Goal: Task Accomplishment & Management: Manage account settings

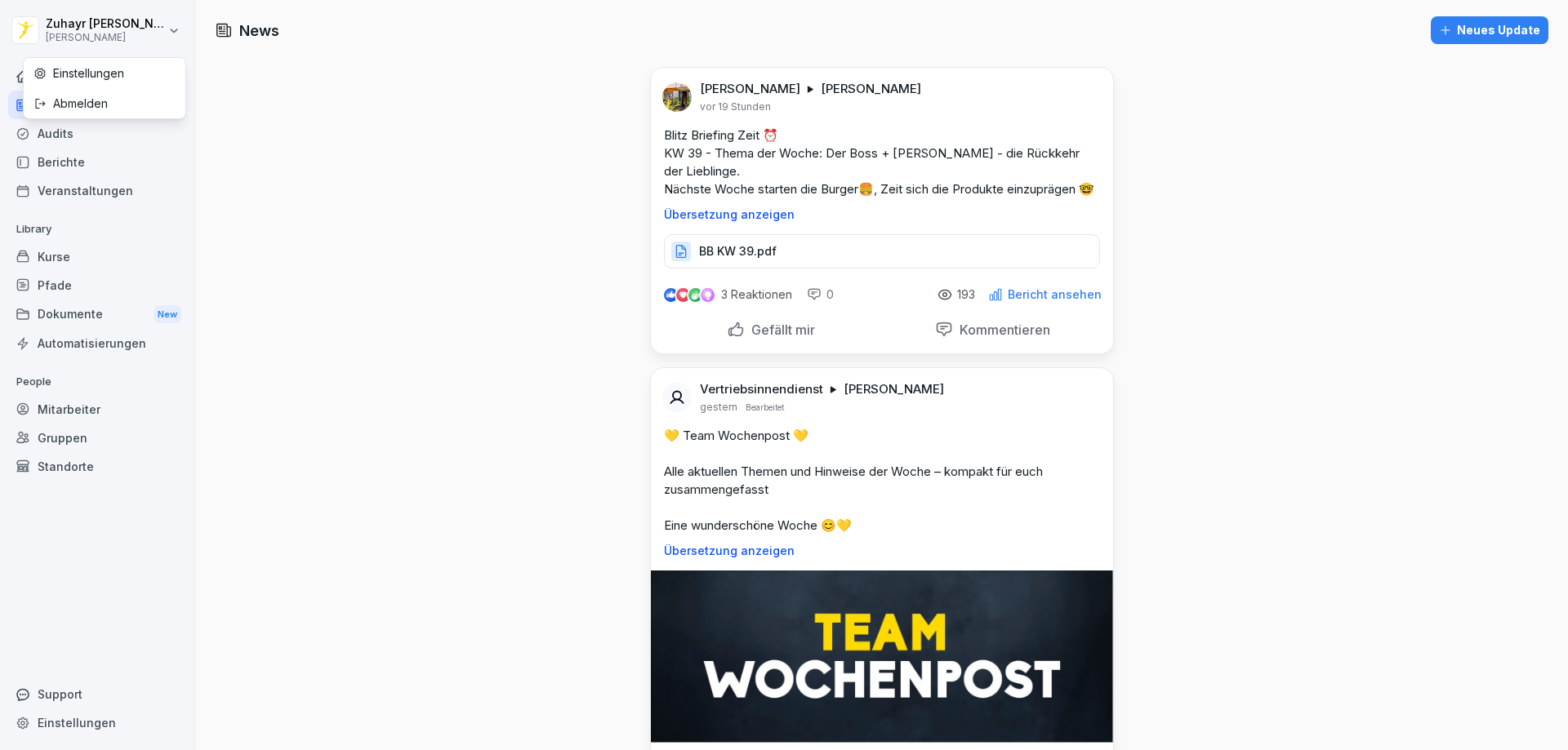
click at [109, 30] on html "[PERSON_NAME] Home News Audits Berichte Veranstaltungen Library Kurse Pfade Dok…" at bounding box center [784, 375] width 1568 height 750
click at [280, 123] on html "[PERSON_NAME] Home News Audits Berichte Veranstaltungen Library Kurse Pfade Dok…" at bounding box center [784, 375] width 1568 height 750
click at [79, 78] on div "Home" at bounding box center [98, 76] width 178 height 28
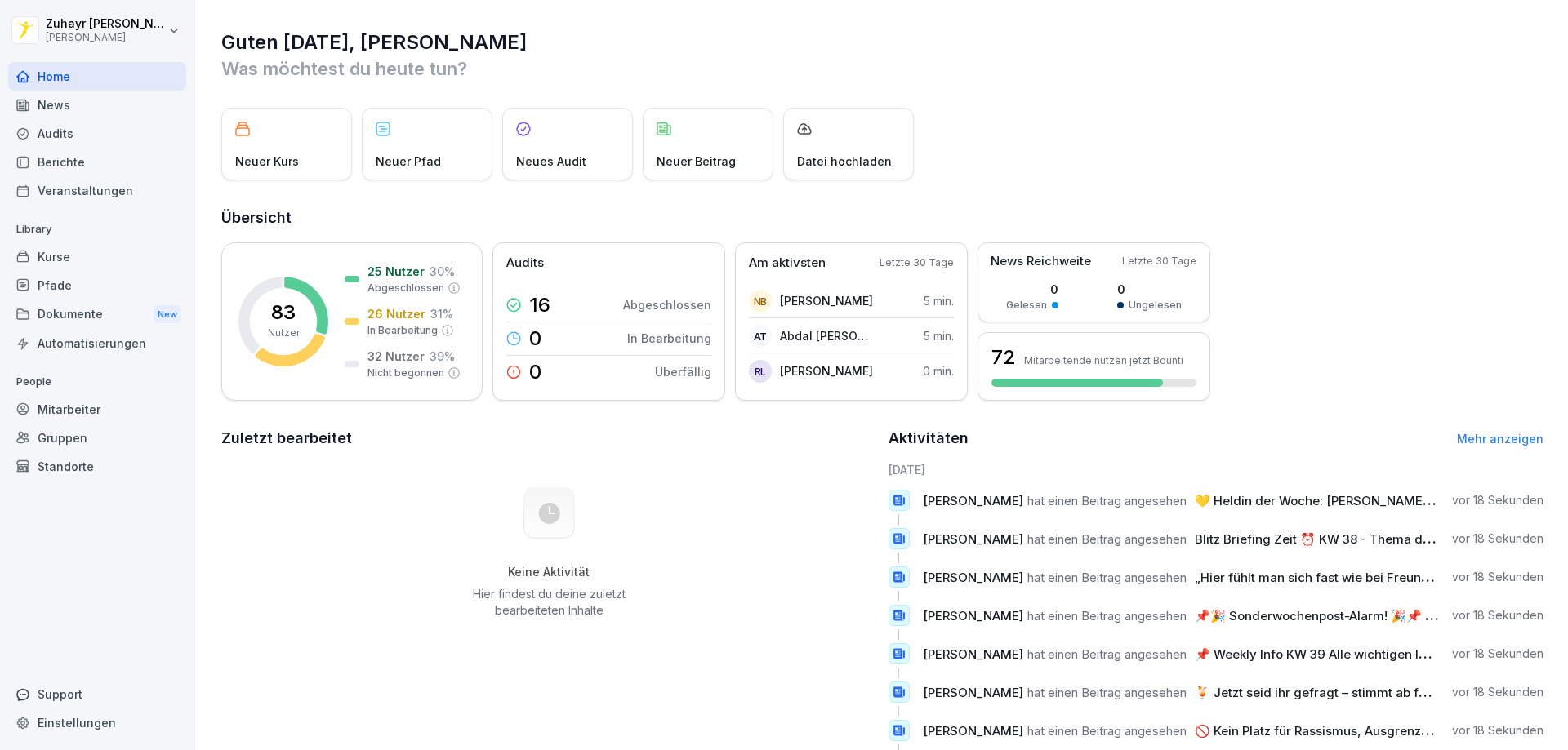
click at [70, 408] on div "Mitarbeiter" at bounding box center [98, 410] width 178 height 28
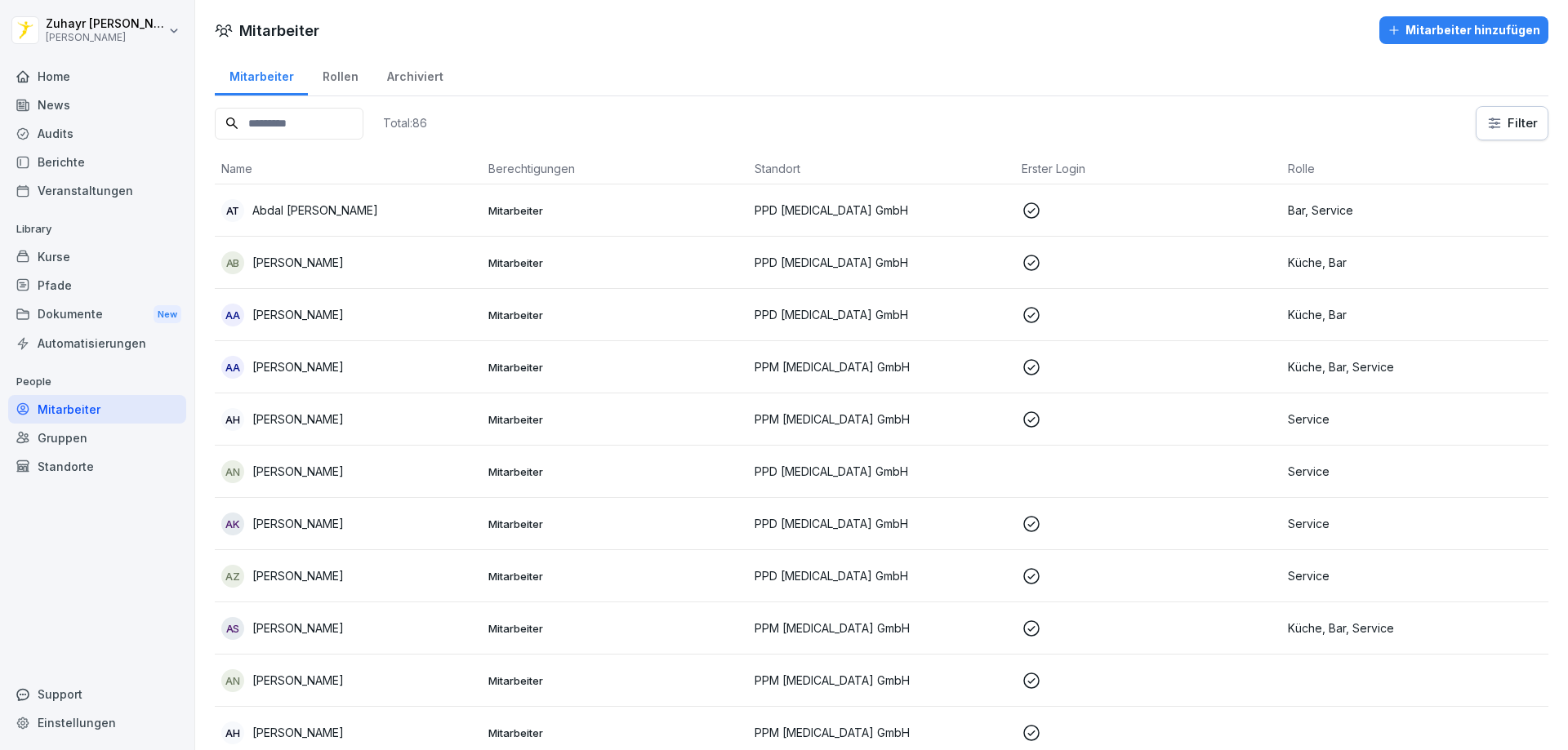
click at [338, 119] on input at bounding box center [288, 124] width 149 height 32
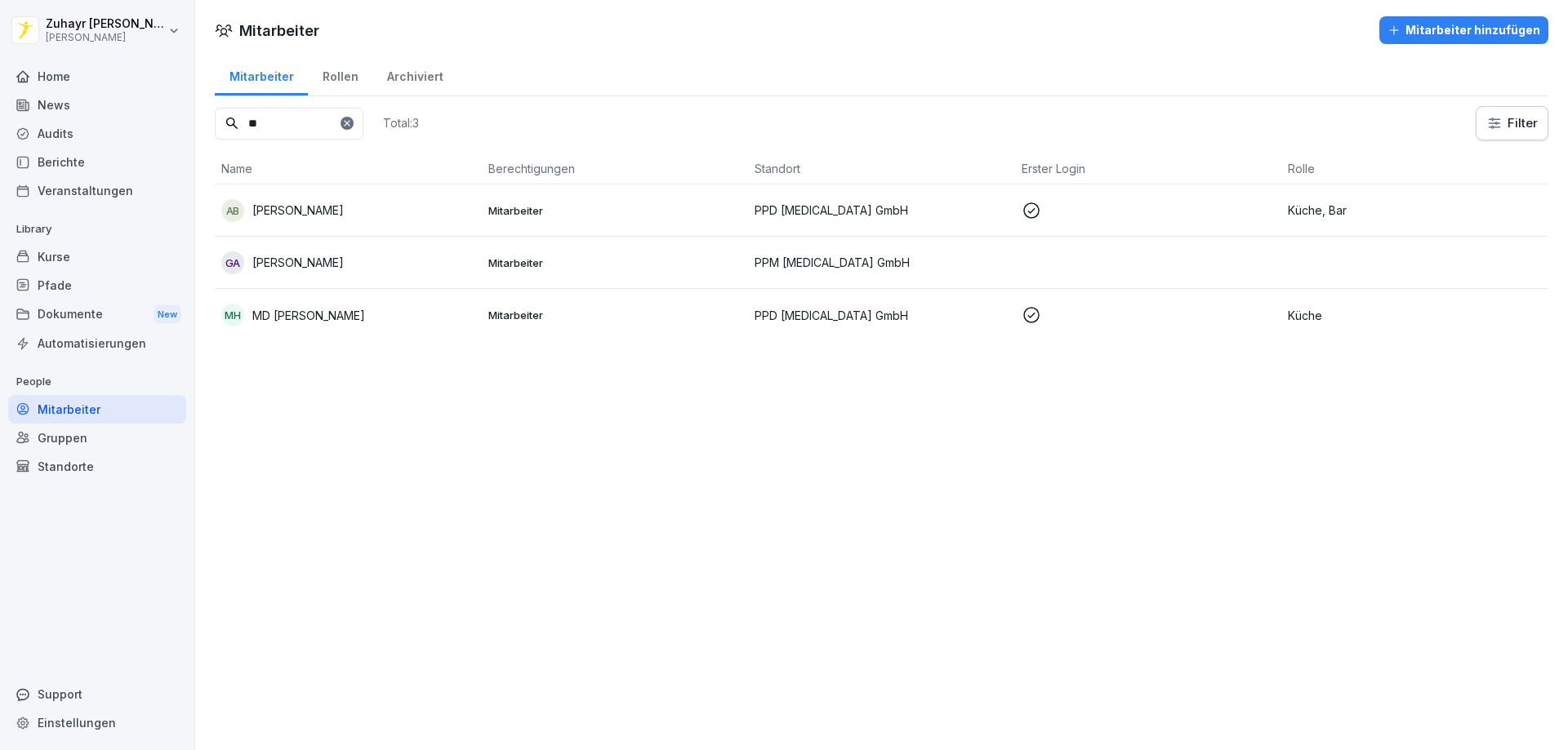
type input "**"
click at [1253, 206] on p at bounding box center [1149, 210] width 254 height 20
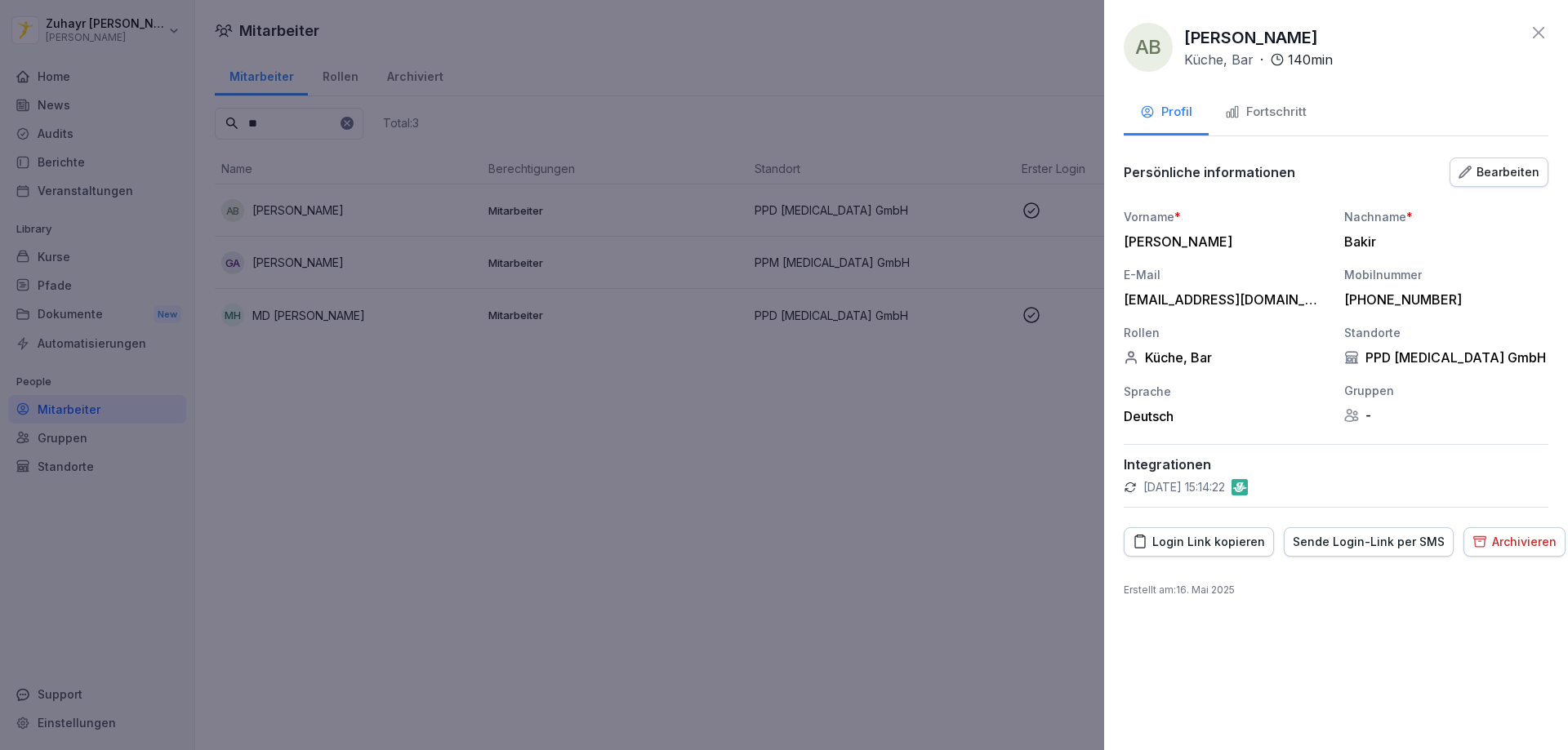
click at [1178, 549] on div "Login Link kopieren" at bounding box center [1198, 541] width 132 height 18
click at [1258, 113] on div "Fortschritt" at bounding box center [1265, 112] width 82 height 19
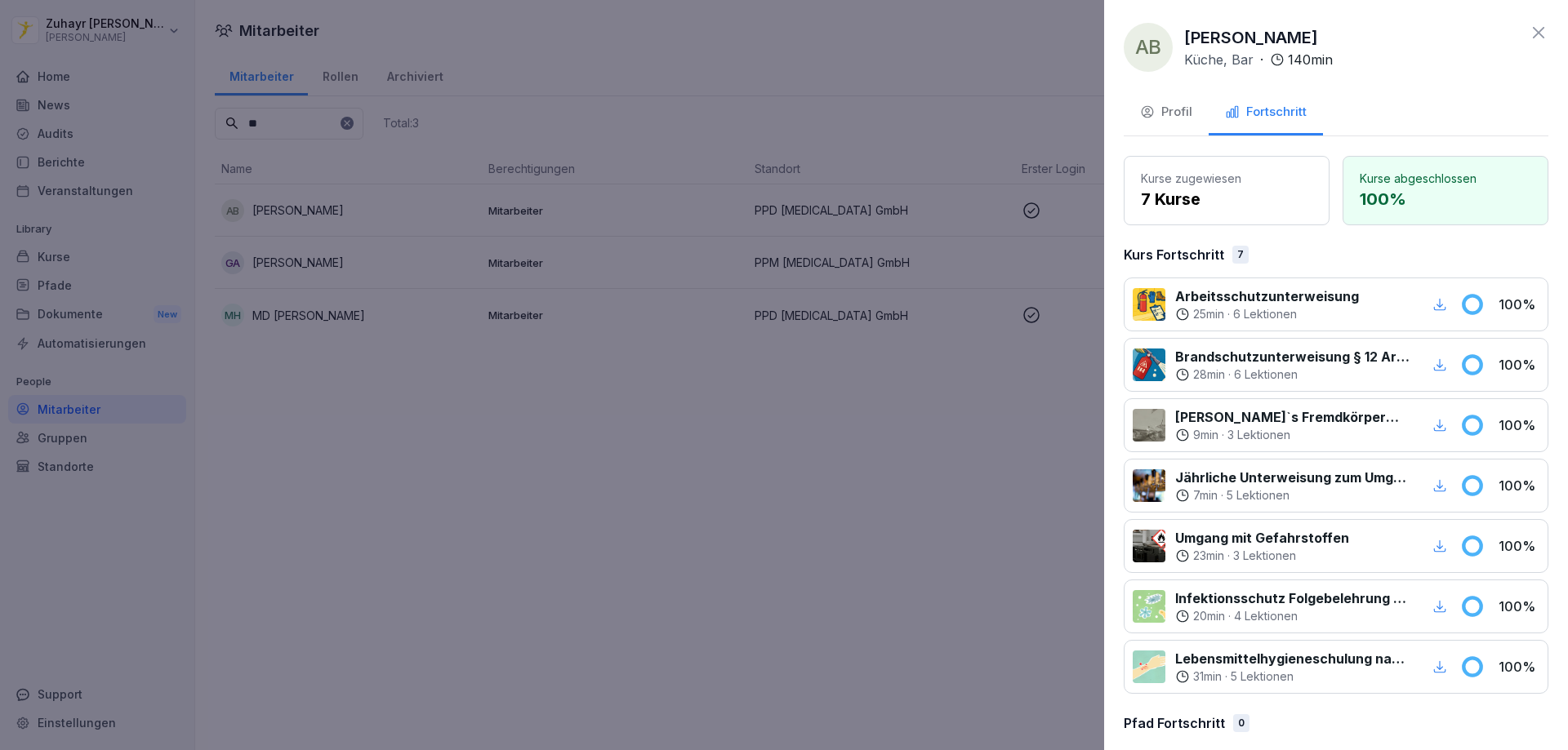
click at [1160, 112] on div "Profil" at bounding box center [1166, 112] width 52 height 19
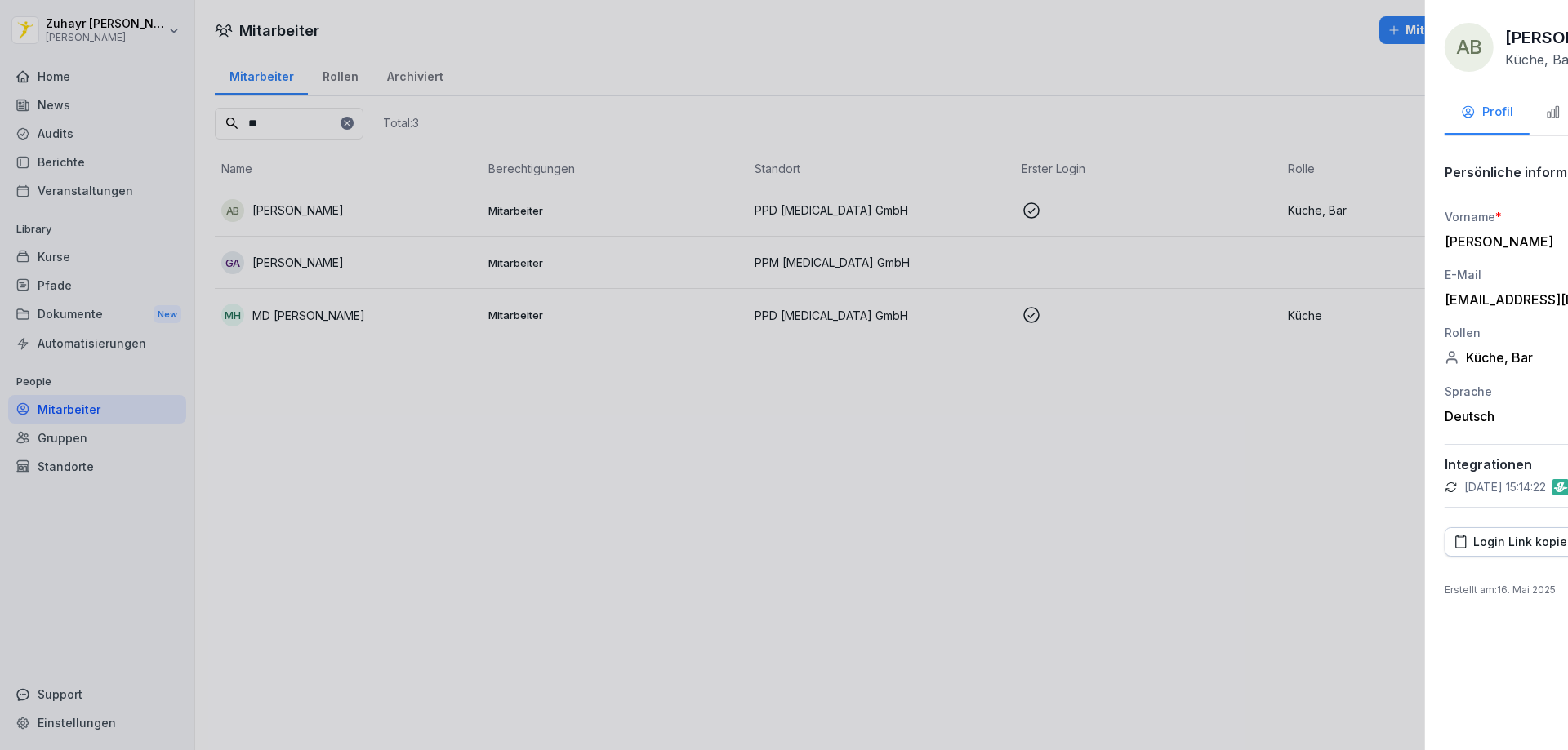
click at [759, 463] on div at bounding box center [784, 375] width 1568 height 750
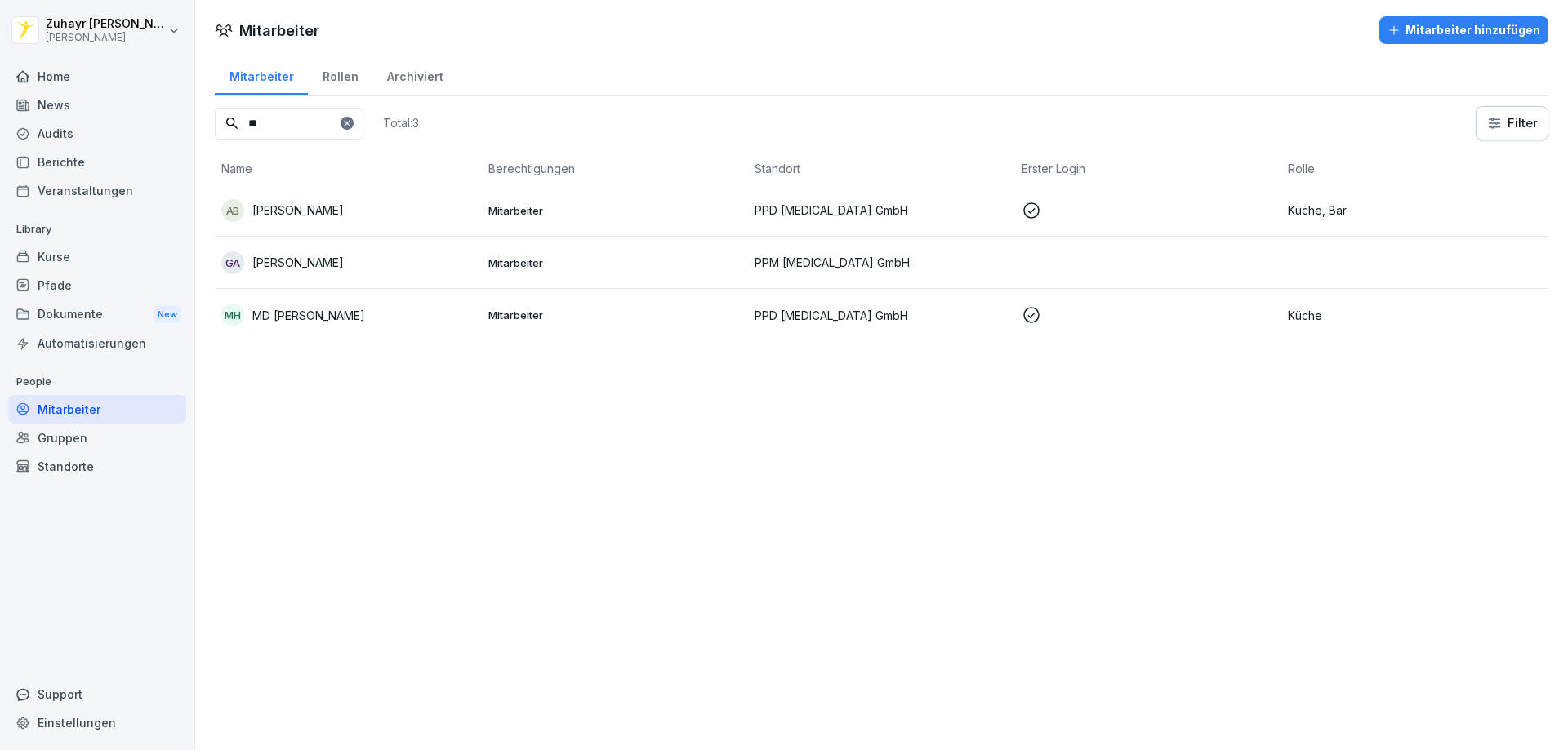
click at [440, 203] on div "AB [PERSON_NAME]" at bounding box center [348, 210] width 254 height 23
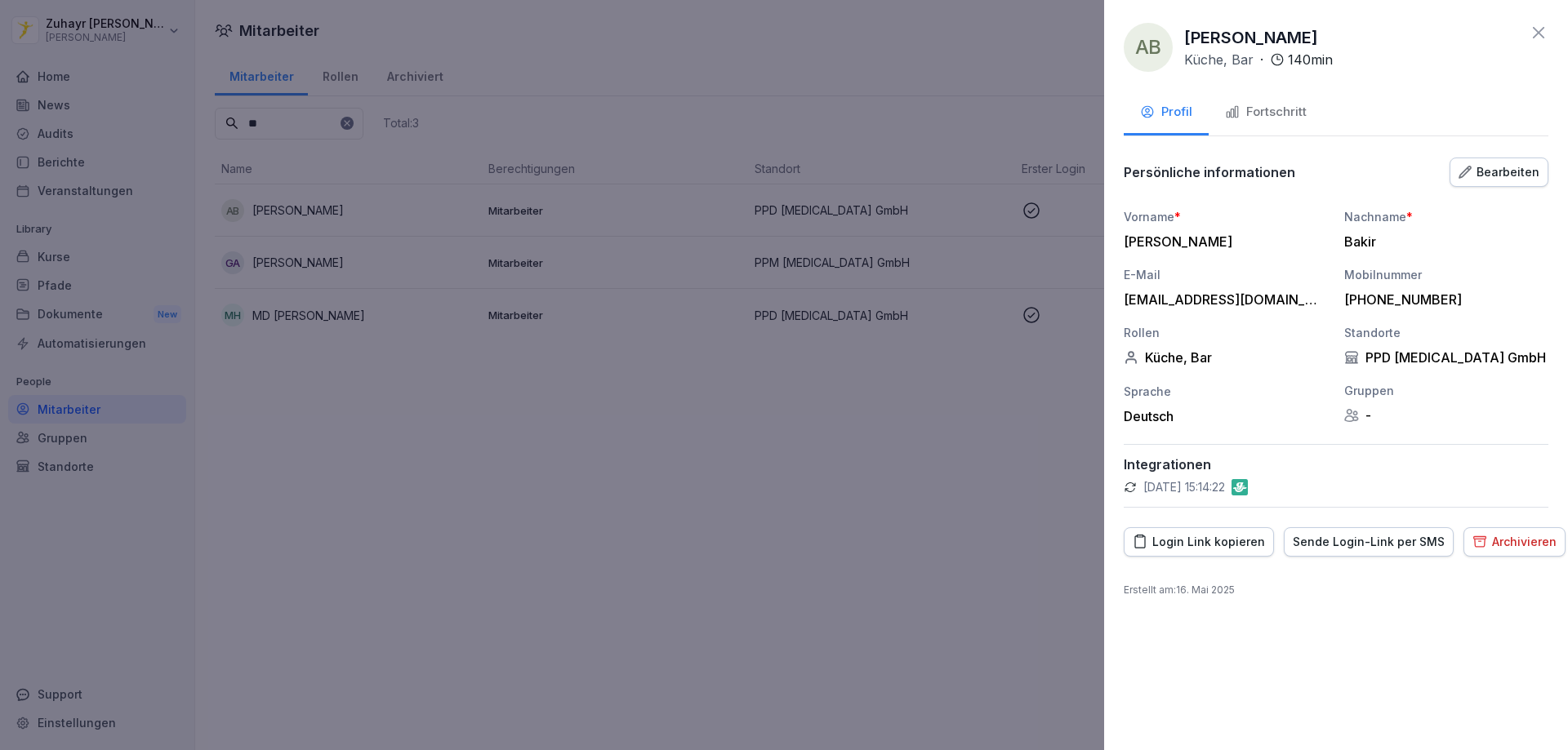
click at [1327, 550] on div "Sende Login-Link per SMS" at bounding box center [1369, 541] width 152 height 18
click at [608, 517] on div at bounding box center [784, 375] width 1568 height 750
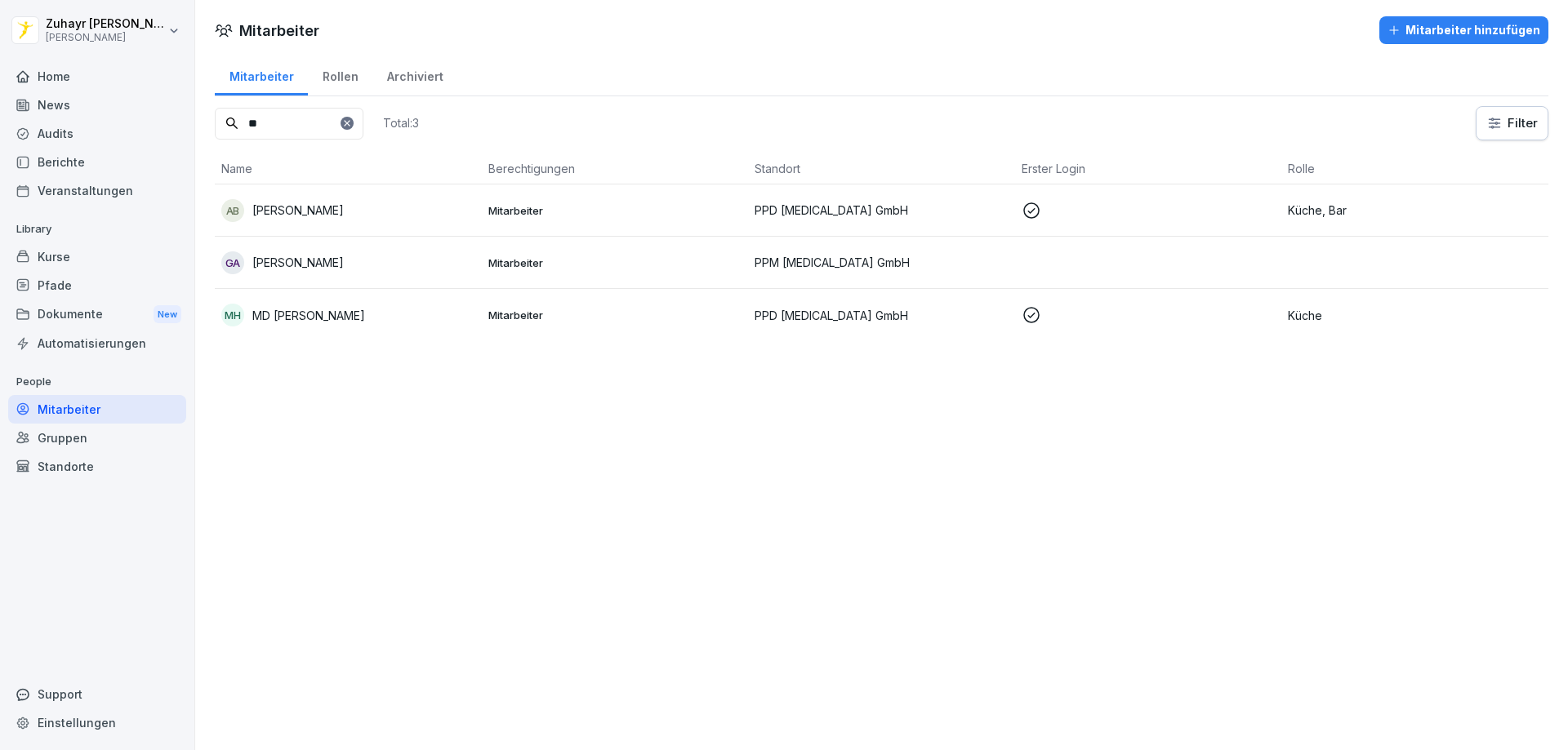
click at [519, 205] on p "Mitarbeiter" at bounding box center [616, 210] width 254 height 14
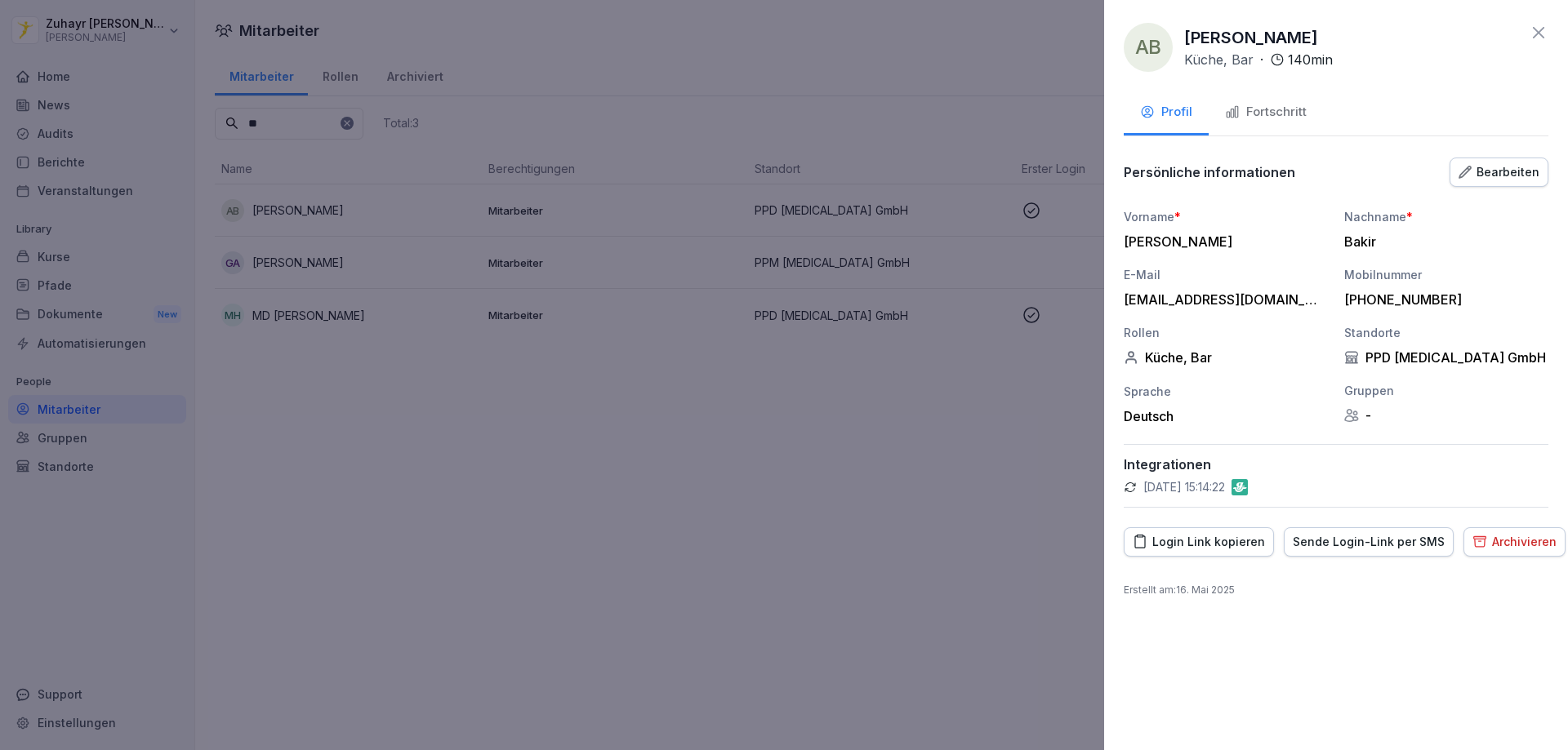
click at [1491, 172] on div "Bearbeiten" at bounding box center [1499, 172] width 81 height 18
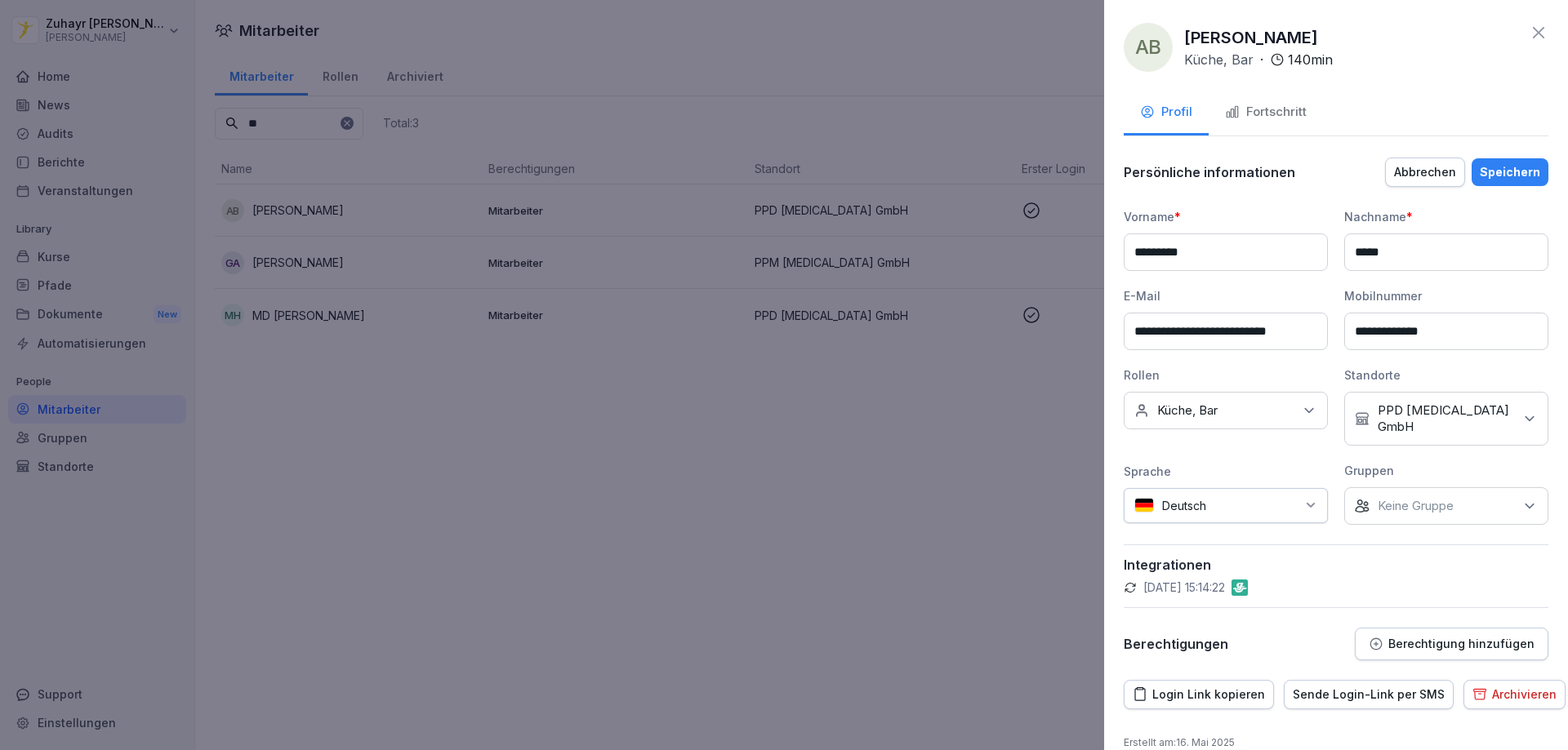
scroll to position [7, 0]
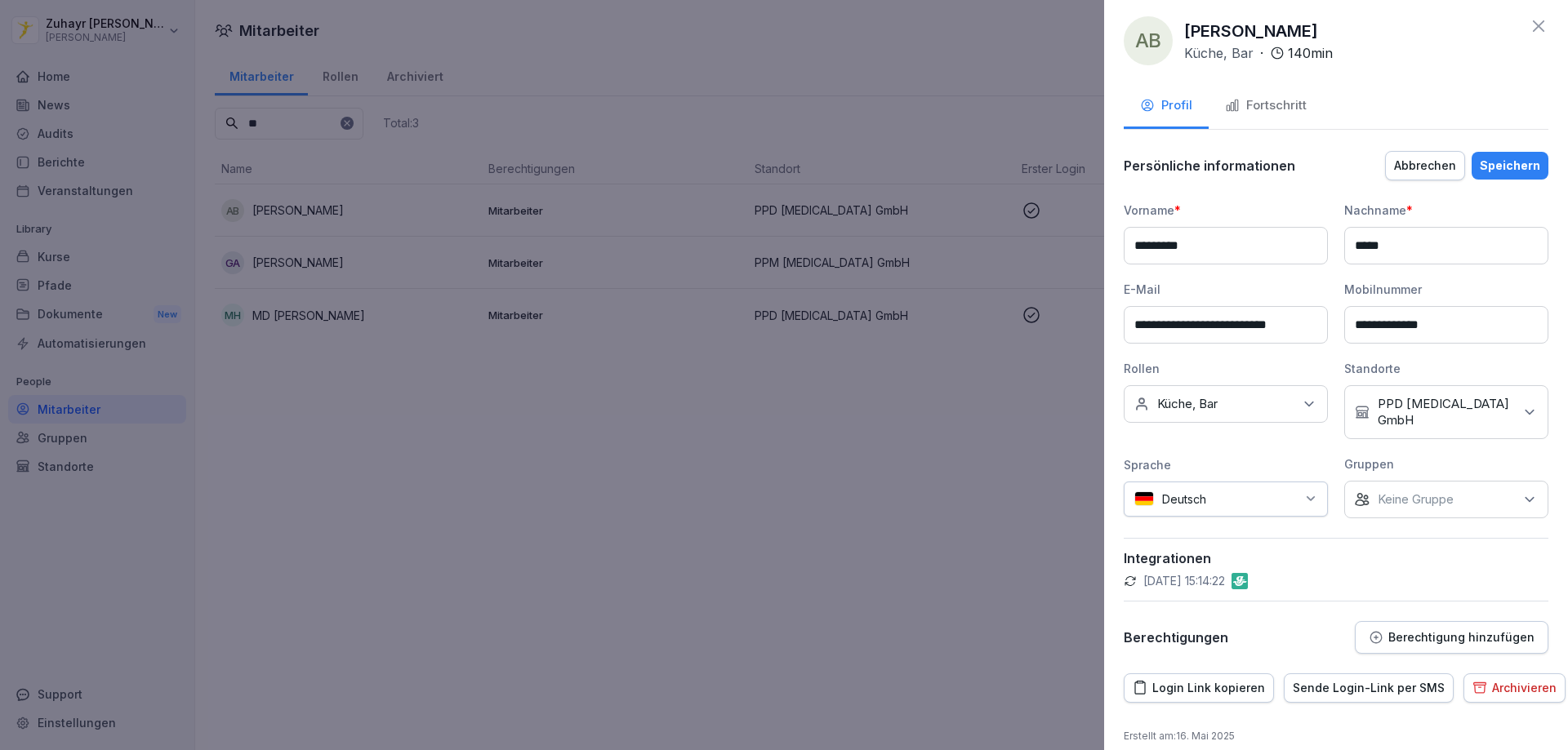
click at [1236, 411] on div "Keine Rollen Küche, Bar" at bounding box center [1226, 404] width 204 height 38
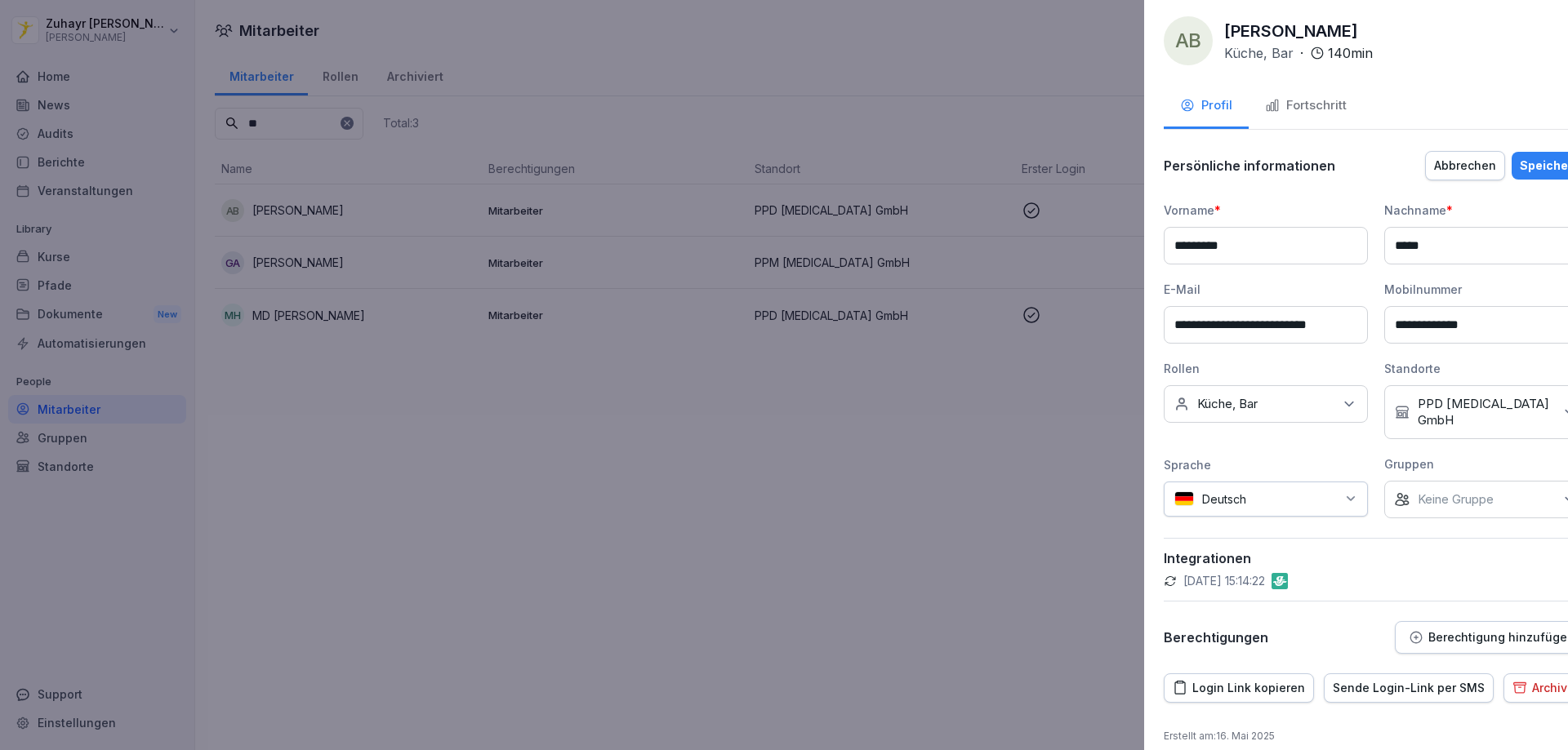
click at [1020, 518] on div at bounding box center [784, 375] width 1568 height 750
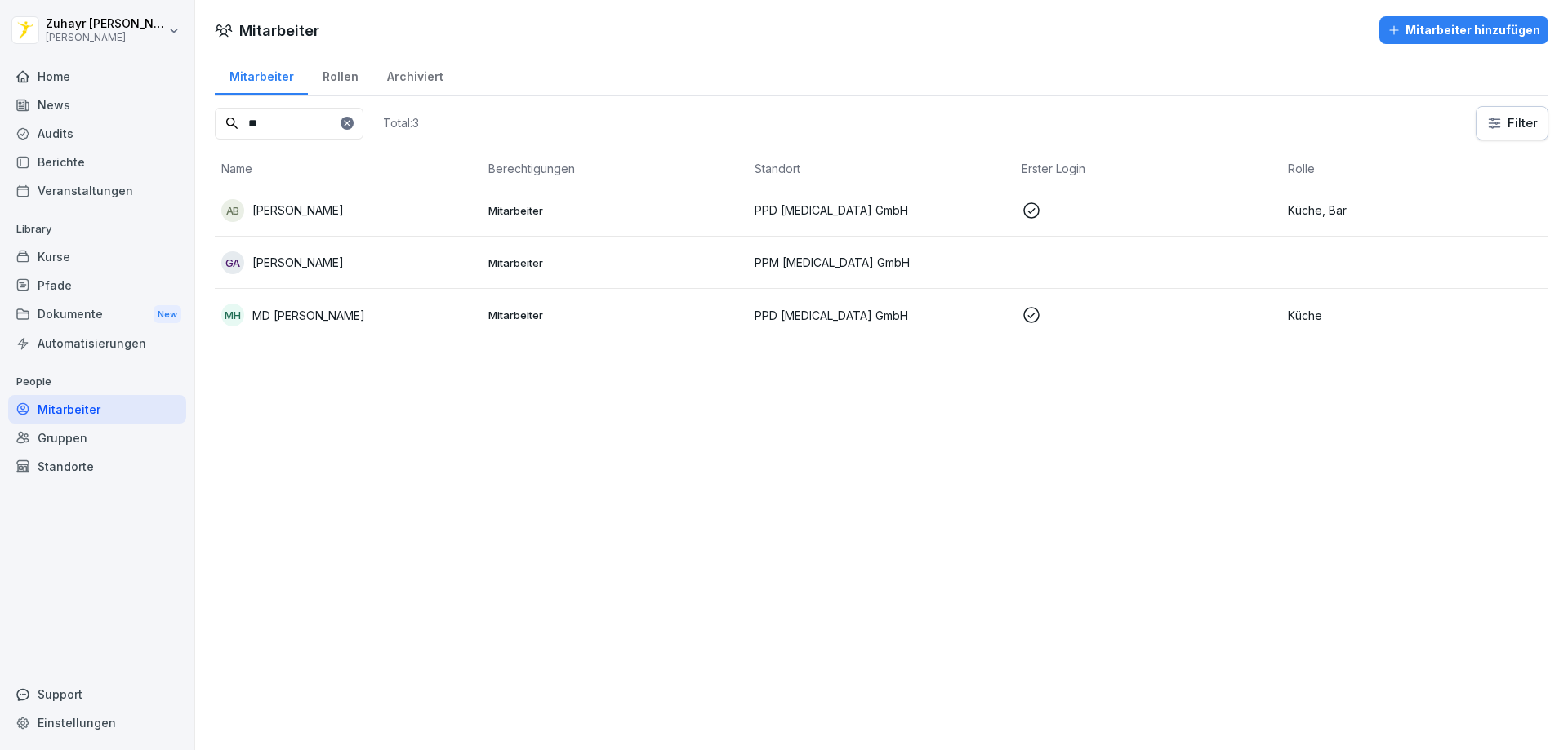
click at [50, 80] on div "Home" at bounding box center [98, 76] width 178 height 28
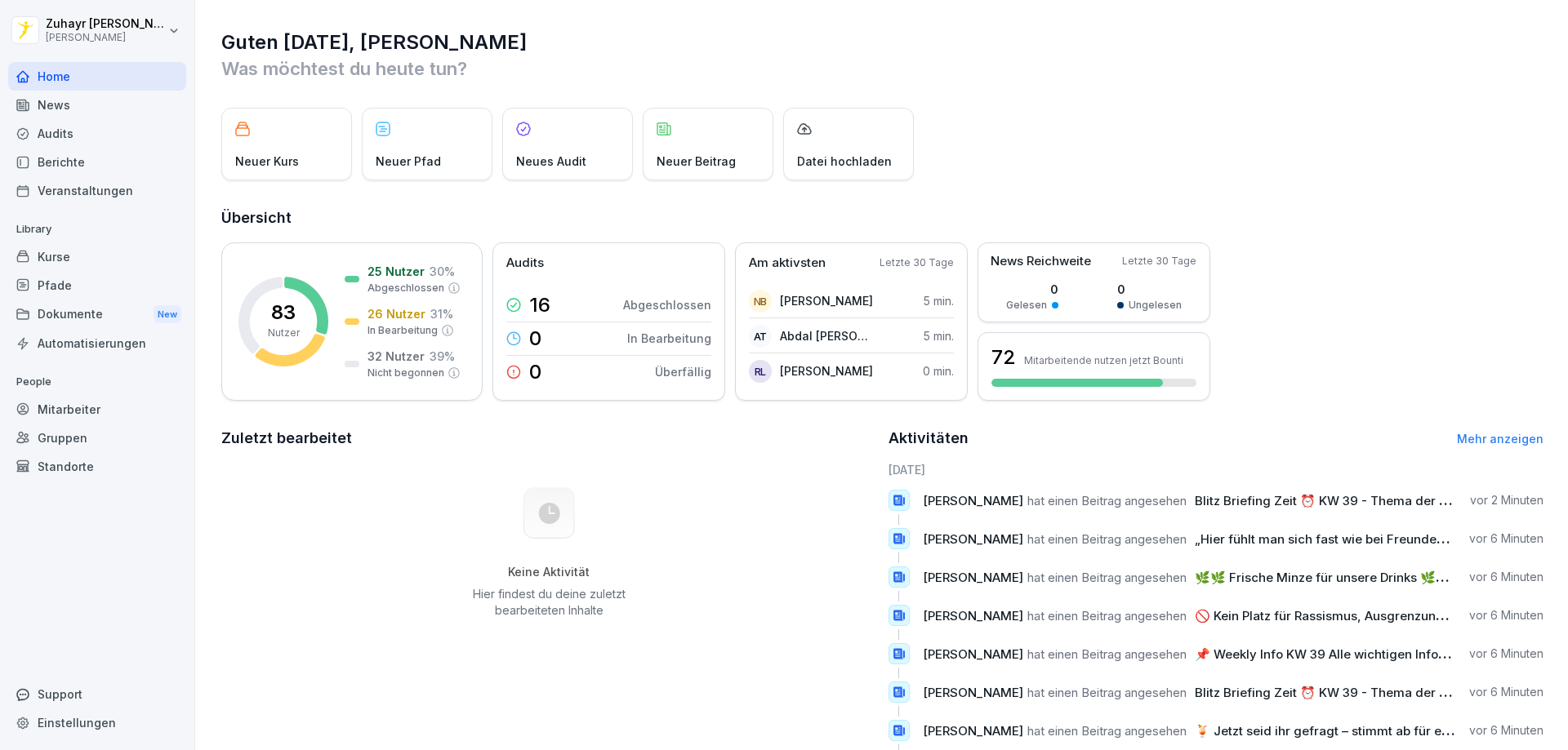
click at [81, 168] on div "Berichte" at bounding box center [98, 162] width 178 height 28
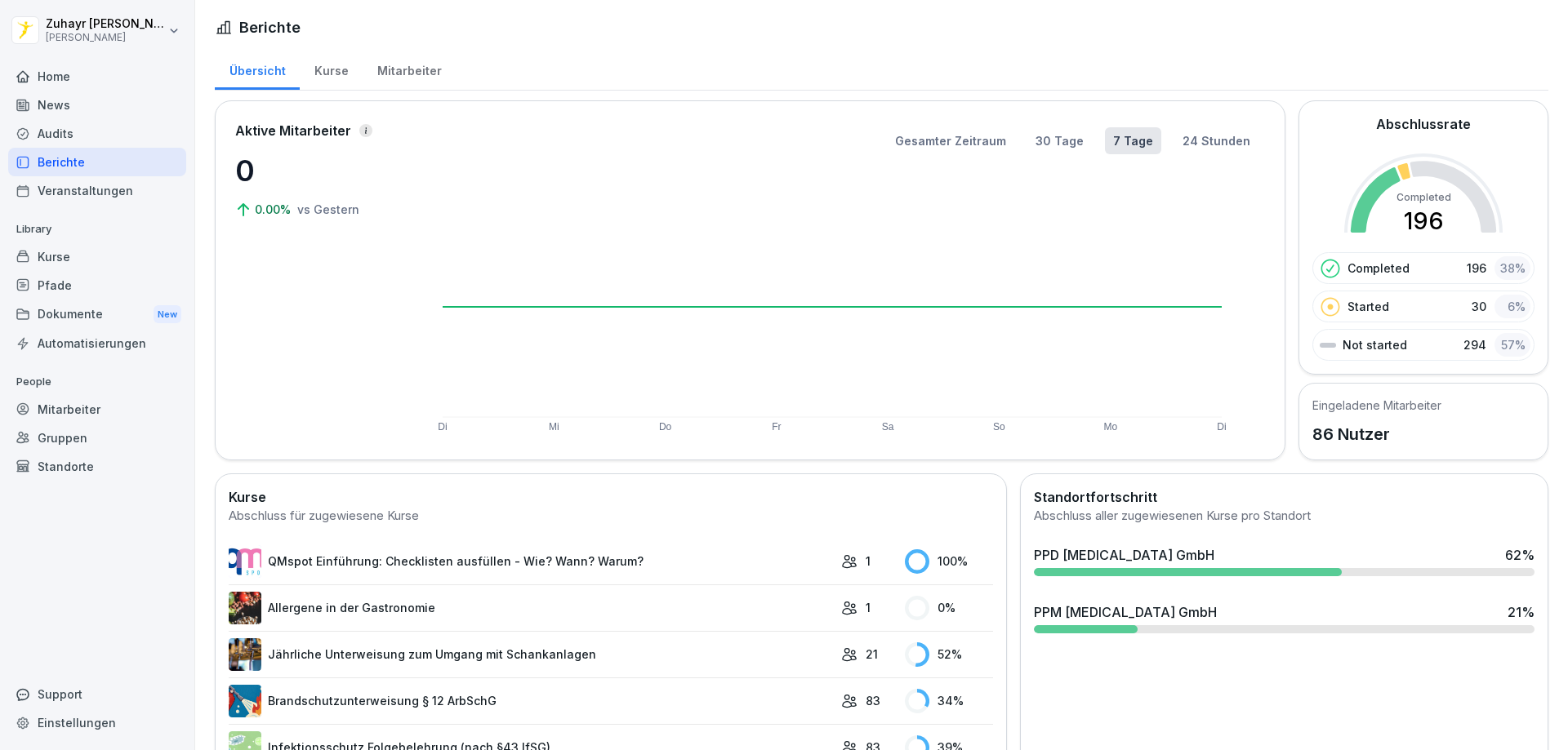
click at [56, 73] on div "Home" at bounding box center [98, 76] width 178 height 28
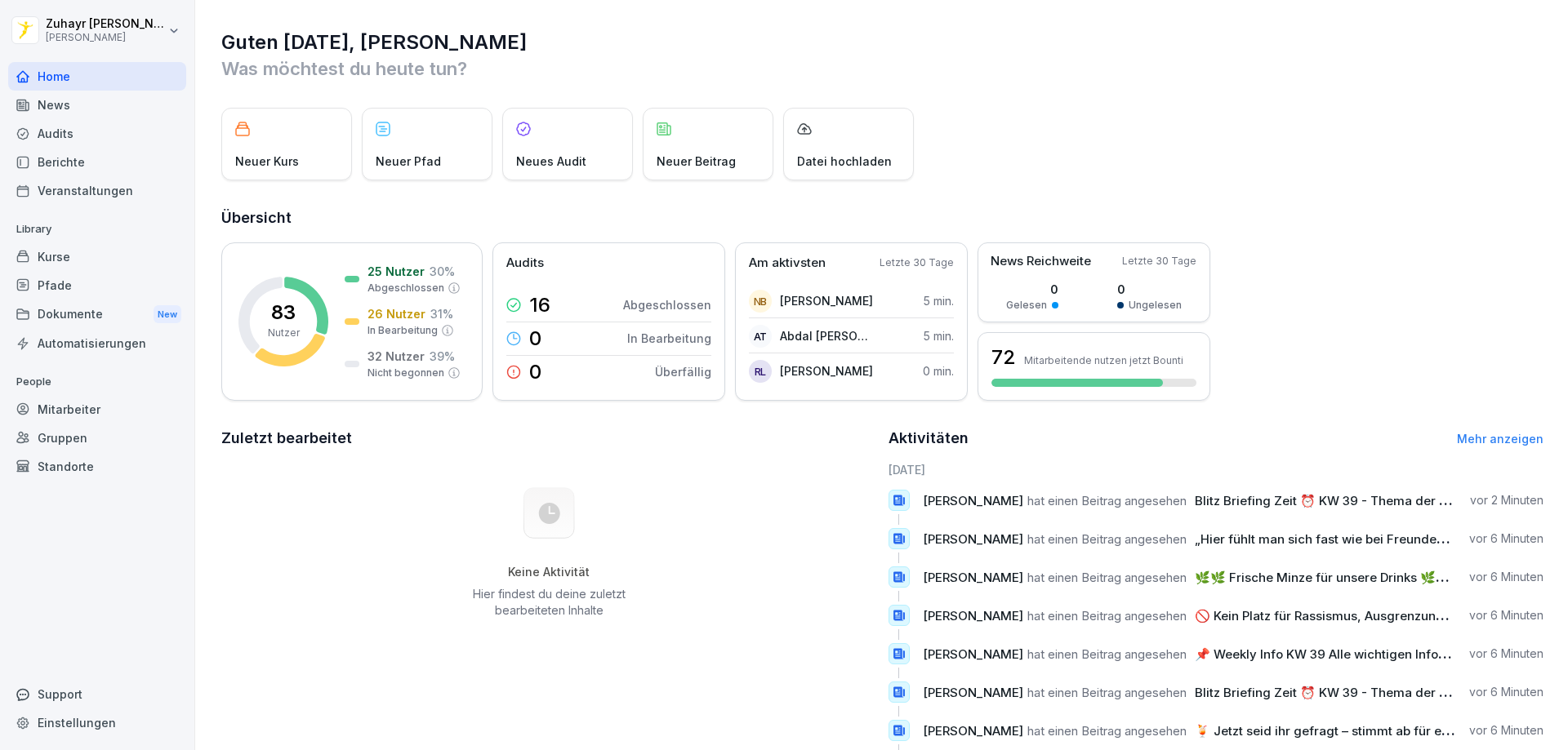
click at [73, 30] on html "[PERSON_NAME] Home News Audits Berichte Veranstaltungen Library Kurse Pfade Dok…" at bounding box center [784, 375] width 1568 height 750
click at [303, 43] on html "[PERSON_NAME] Home News Audits Berichte Veranstaltungen Library Kurse Pfade Dok…" at bounding box center [784, 375] width 1568 height 750
click at [74, 101] on div "News" at bounding box center [98, 105] width 178 height 28
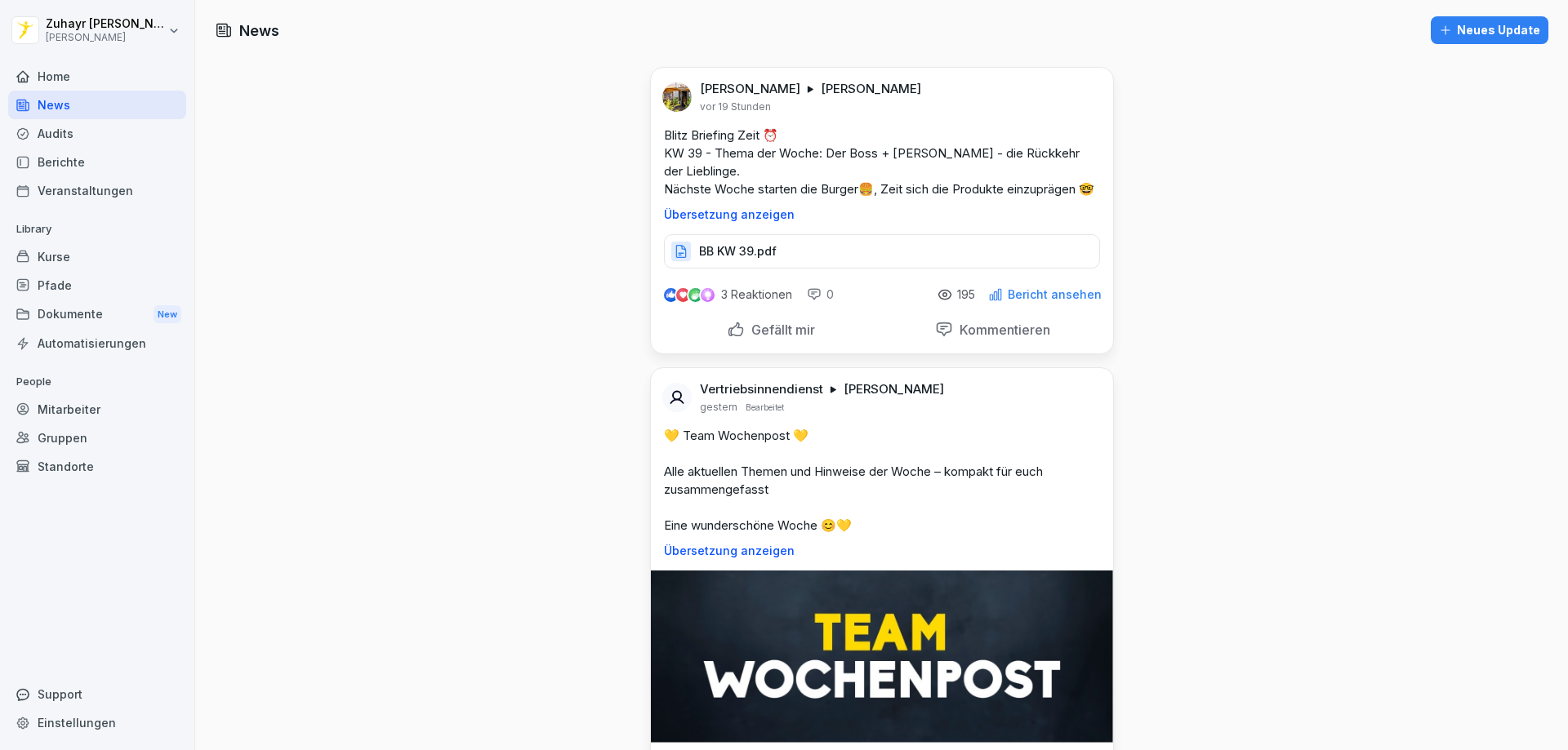
click at [714, 260] on p "BB KW 39.pdf" at bounding box center [738, 251] width 78 height 16
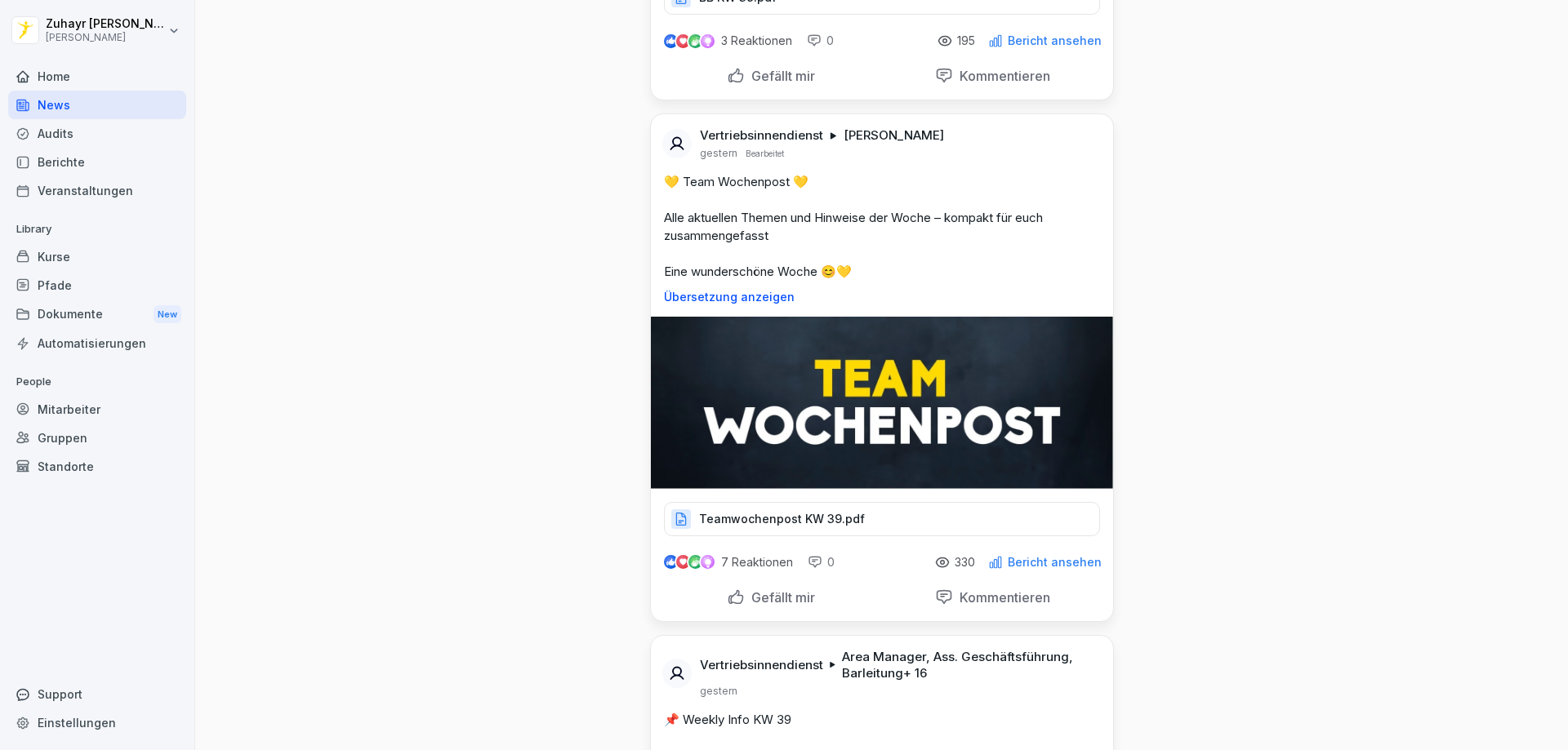
scroll to position [408, 0]
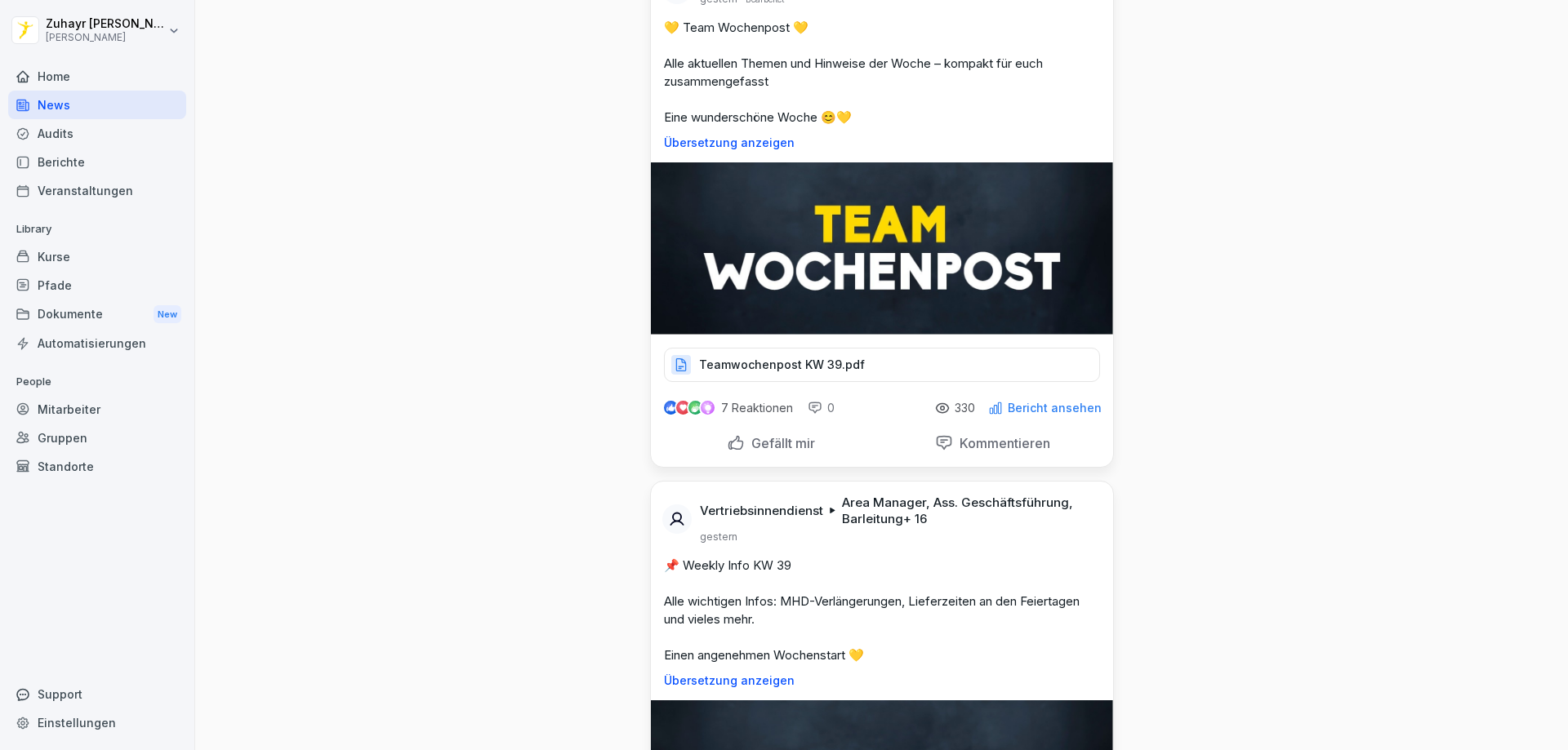
click at [774, 373] on p "Teamwochenpost KW 39.pdf" at bounding box center [782, 364] width 166 height 16
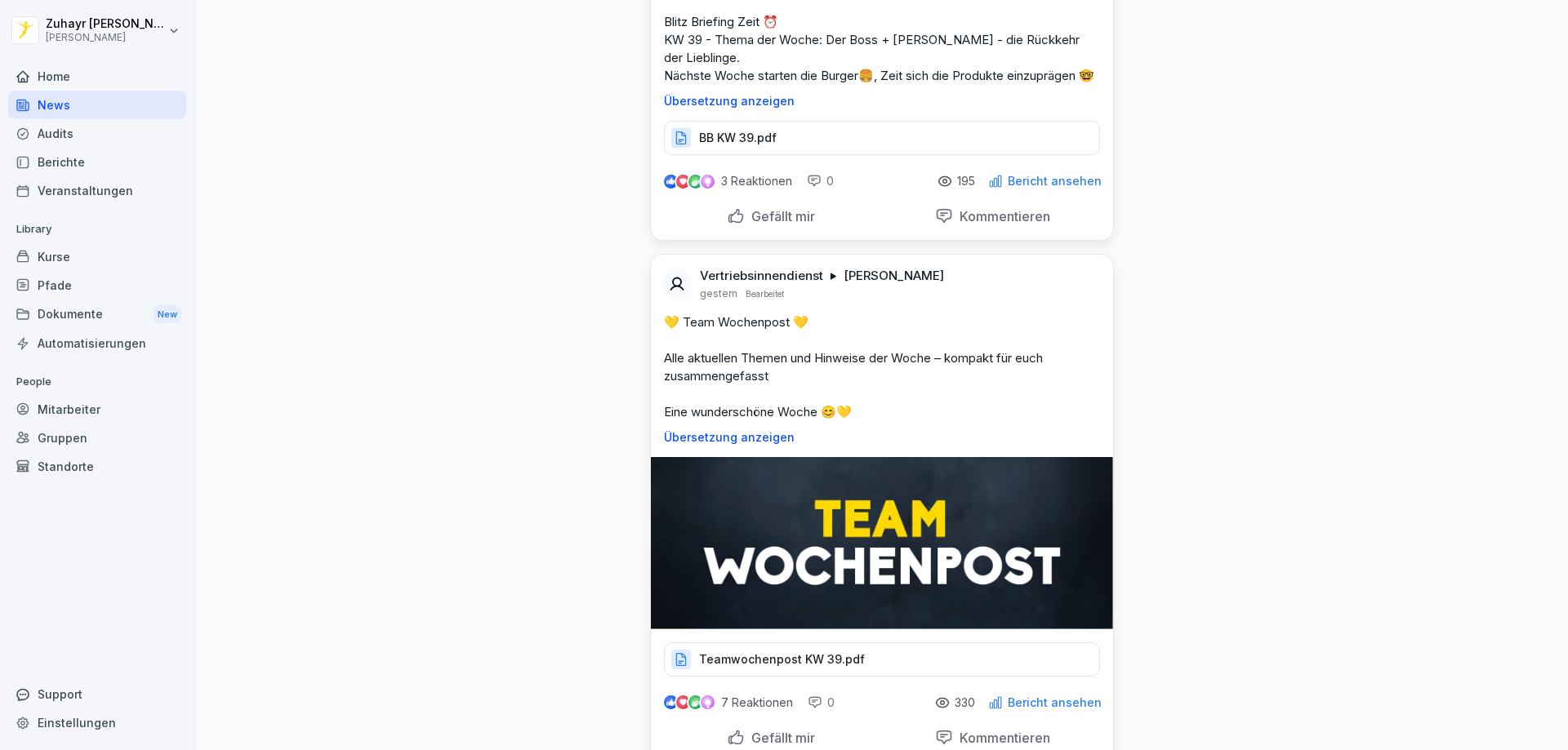
scroll to position [0, 0]
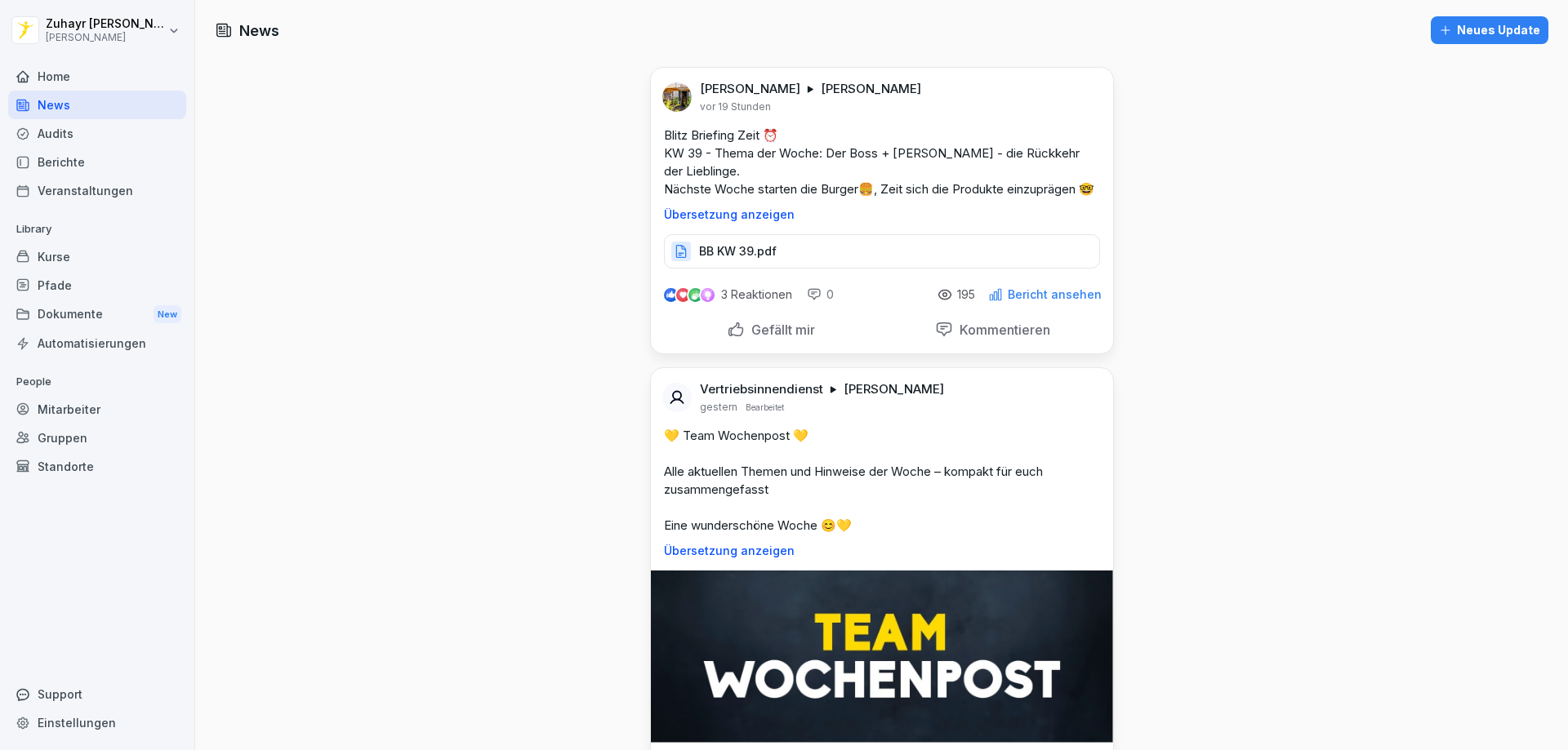
click at [760, 260] on p "BB KW 39.pdf" at bounding box center [738, 251] width 78 height 16
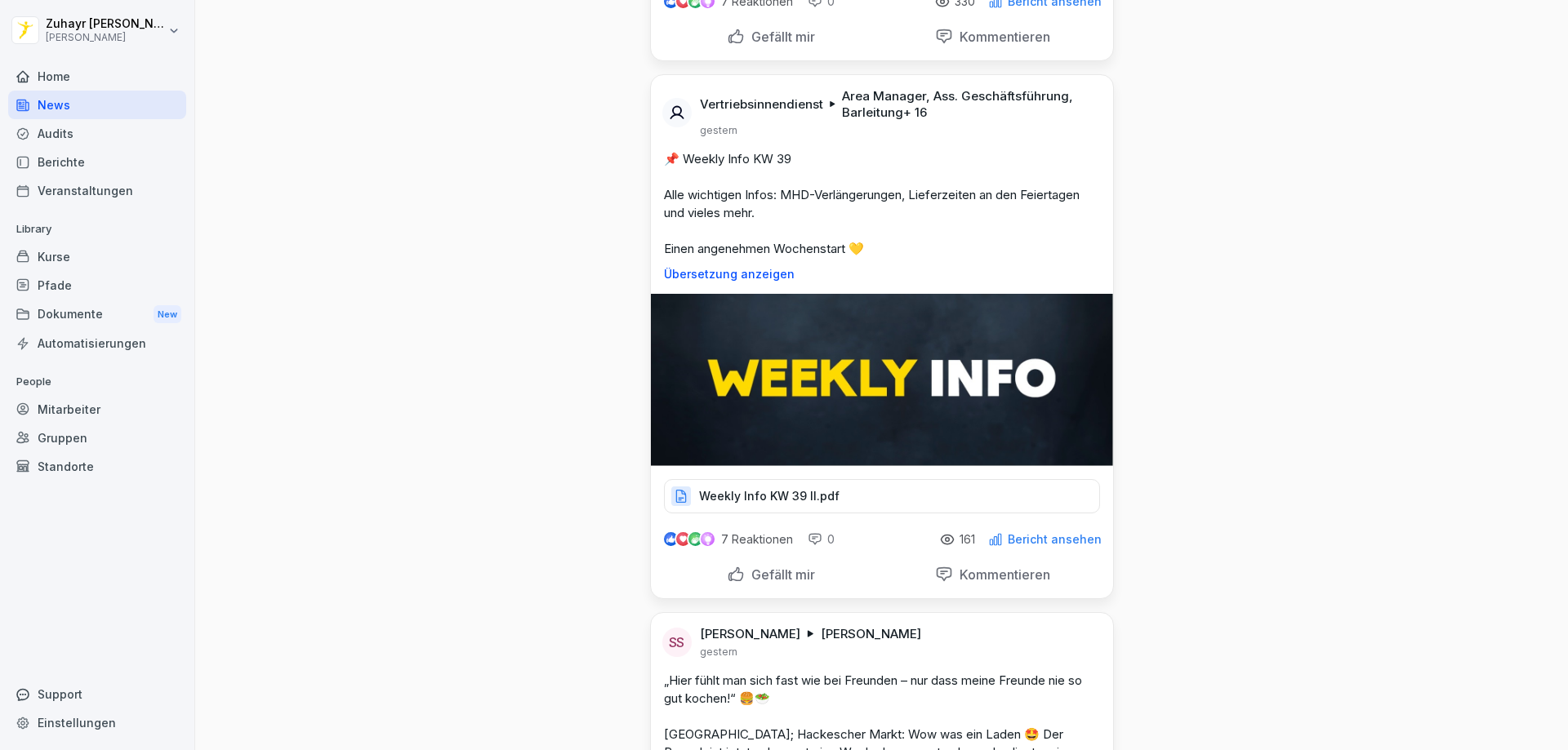
scroll to position [816, 0]
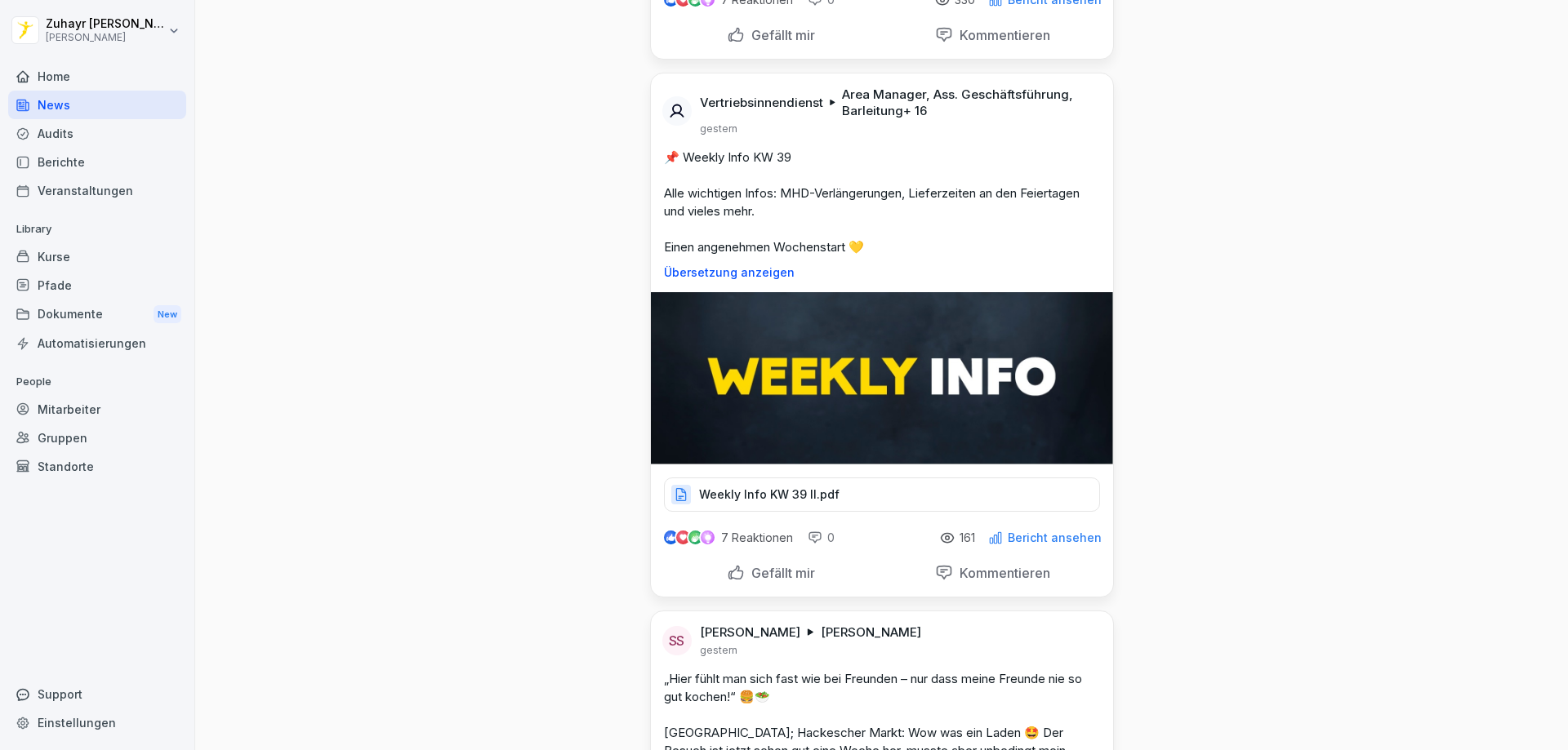
click at [790, 503] on p "Weekly Info KW 39 II.pdf" at bounding box center [769, 494] width 140 height 16
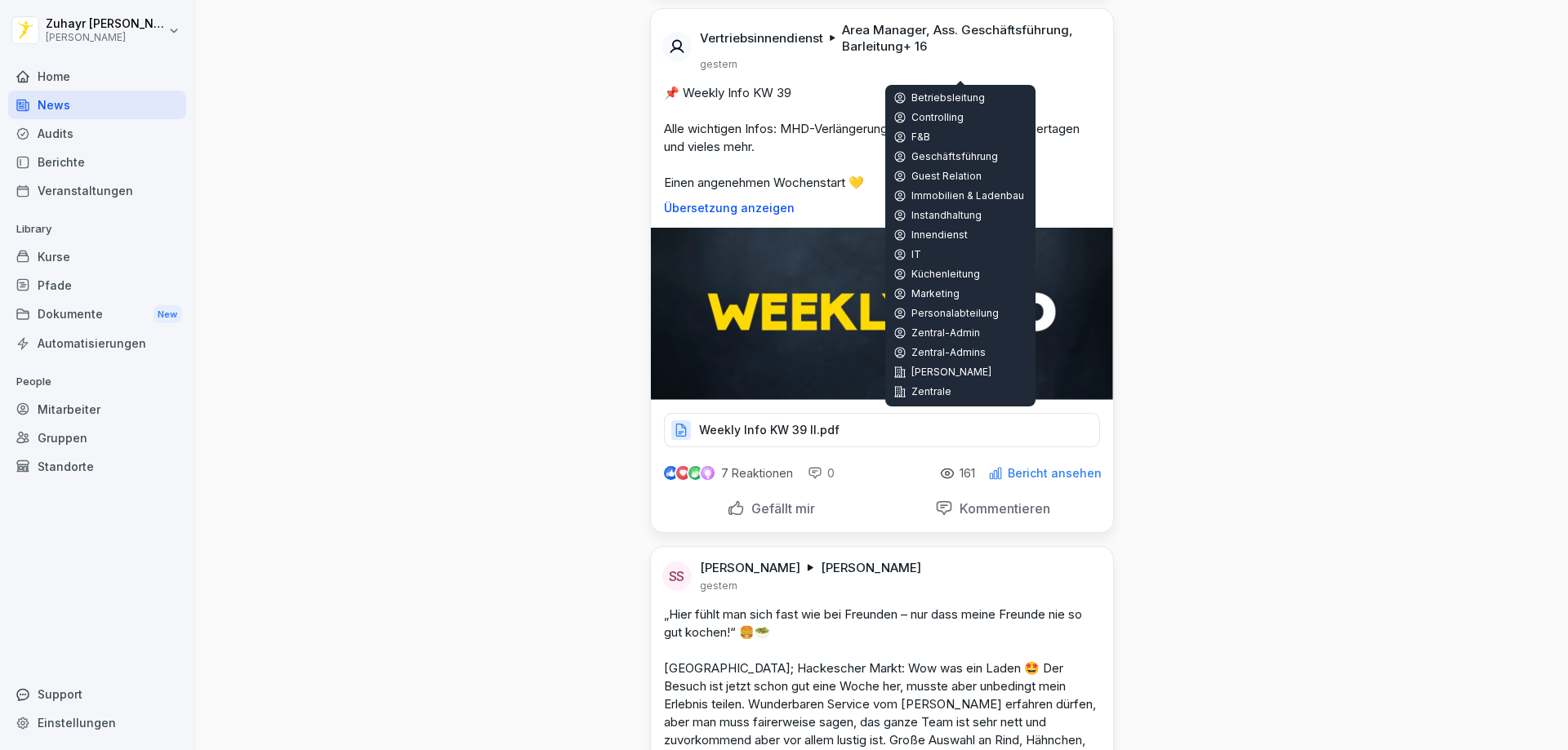
scroll to position [1061, 0]
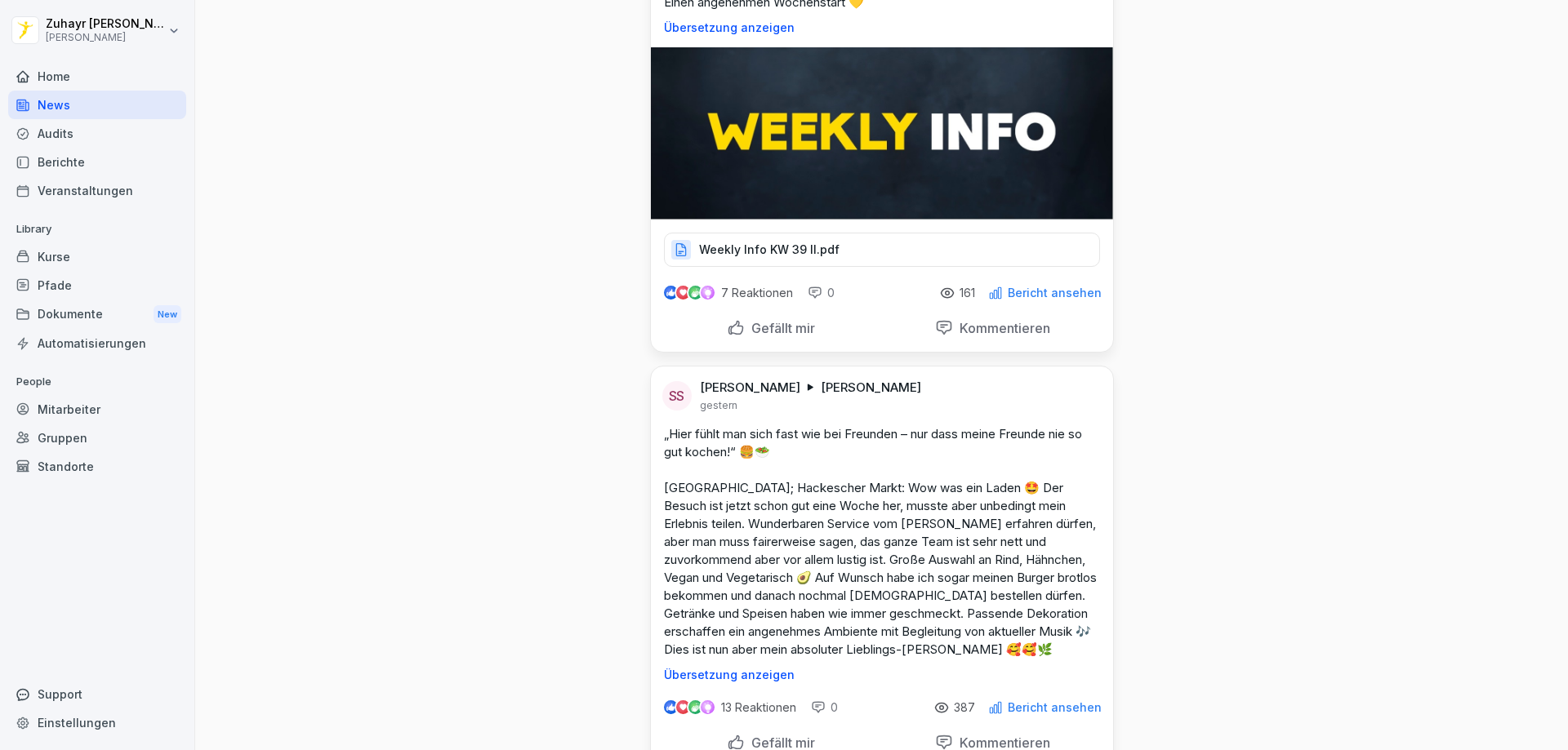
click at [749, 258] on p "Weekly Info KW 39 II.pdf" at bounding box center [769, 249] width 140 height 16
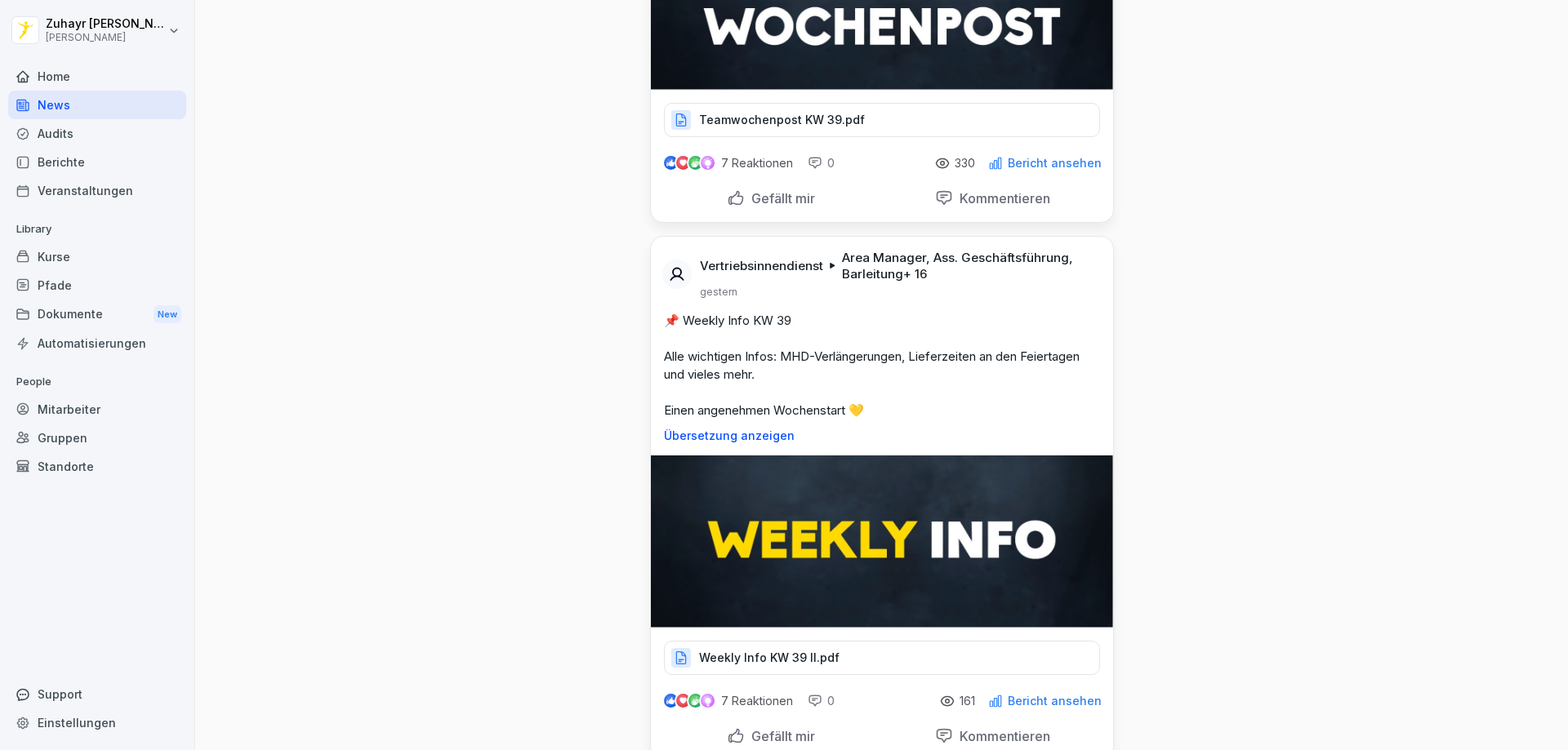
scroll to position [490, 0]
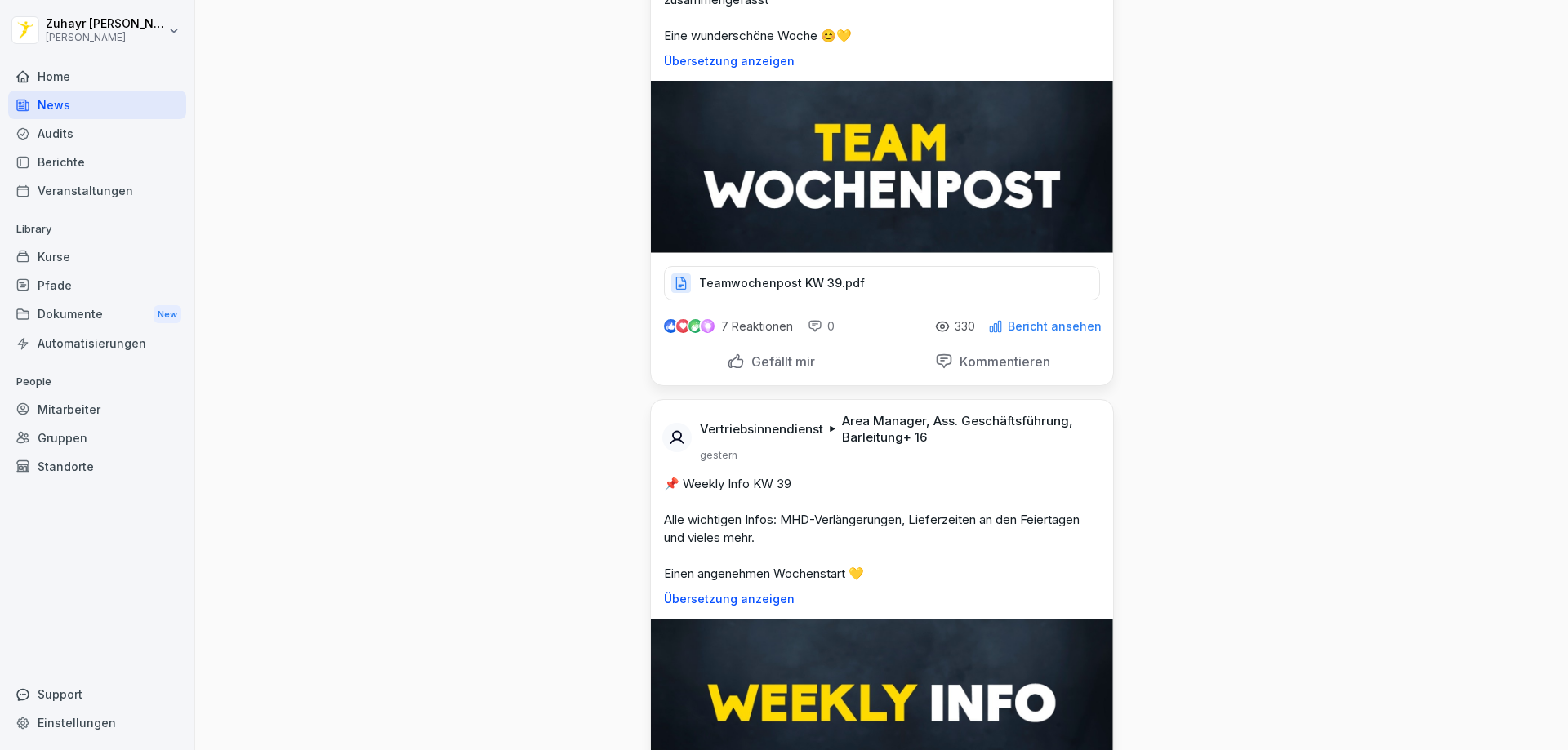
click at [866, 296] on div "Teamwochenpost KW 39.pdf" at bounding box center [882, 284] width 436 height 34
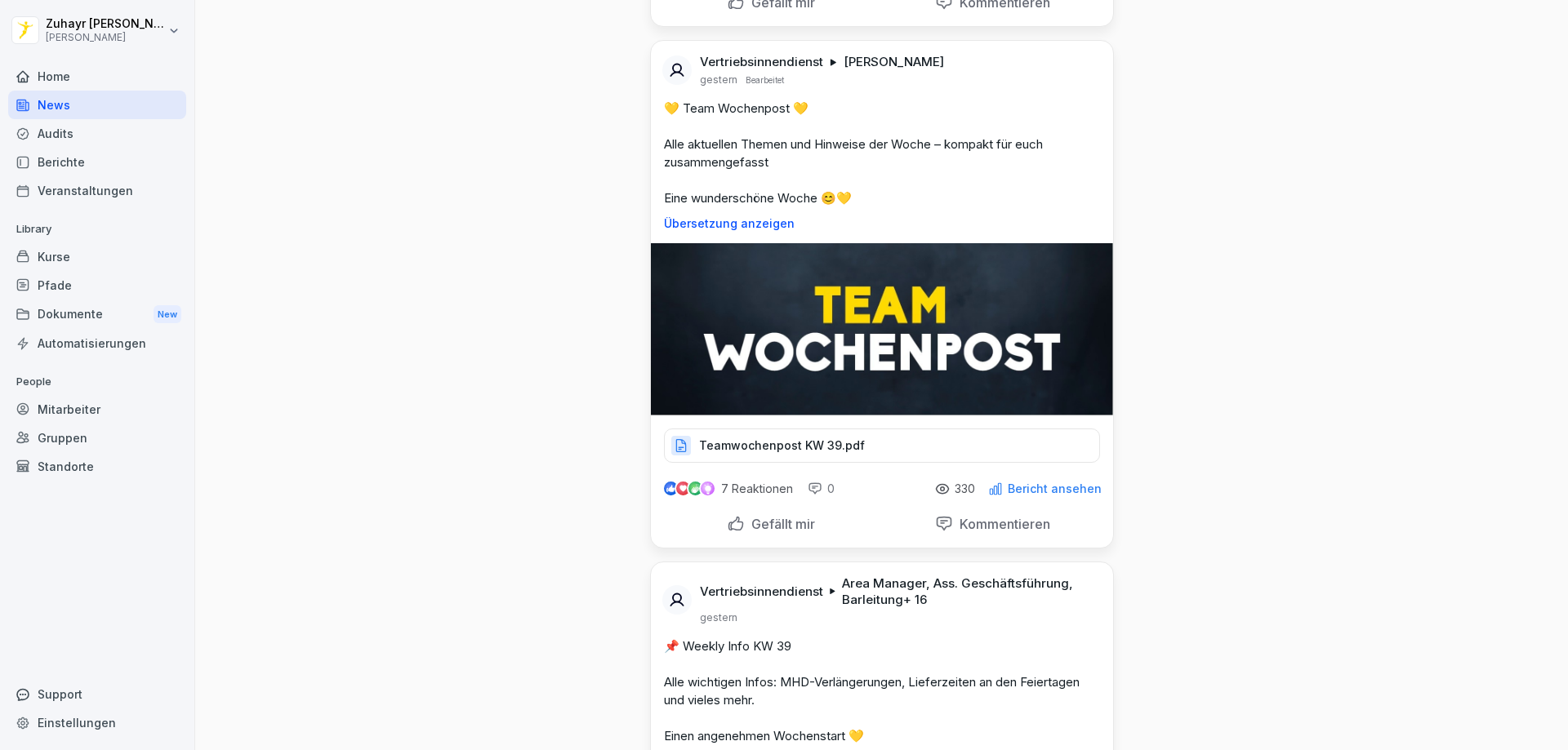
scroll to position [82, 0]
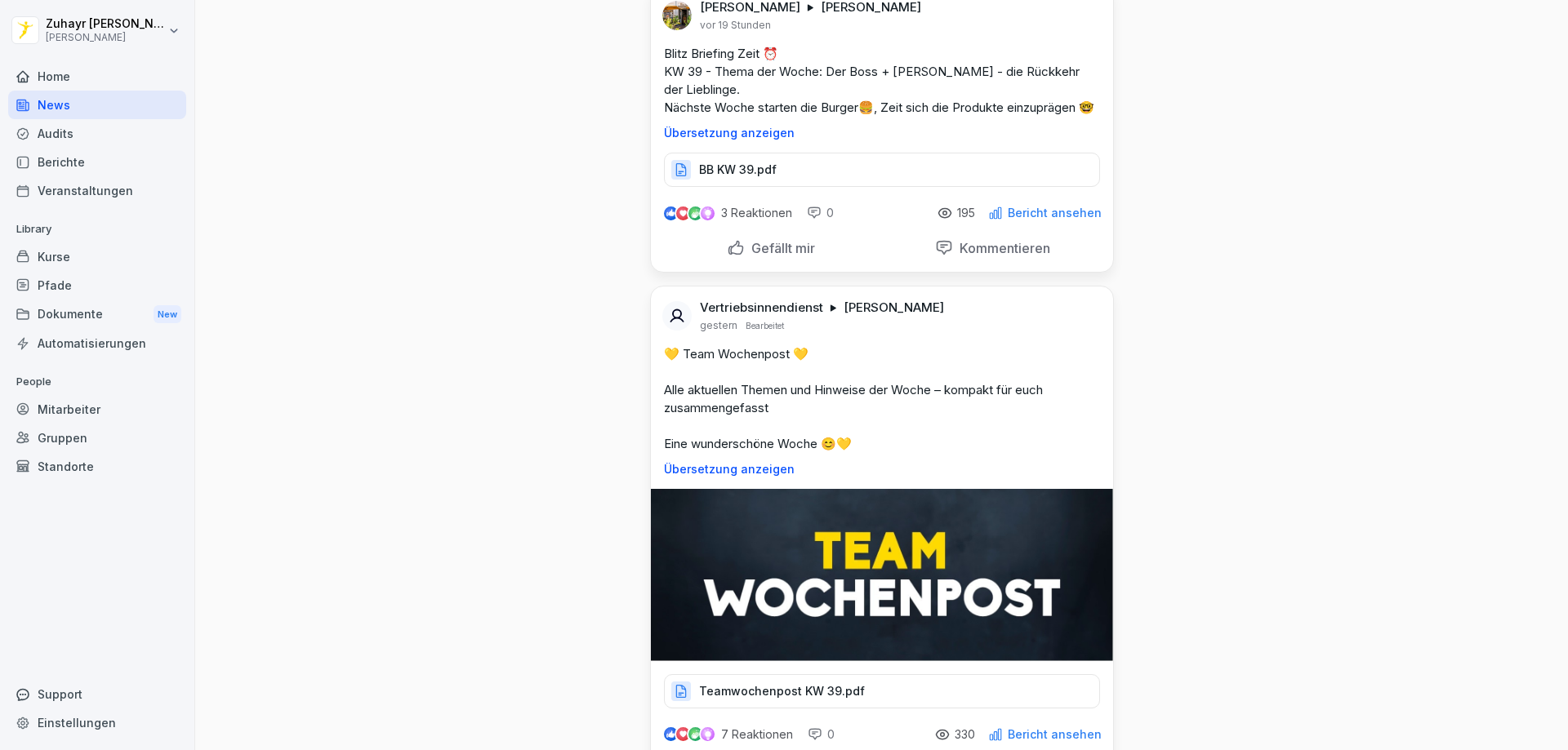
click at [738, 179] on div "BB KW 39.pdf" at bounding box center [882, 170] width 436 height 34
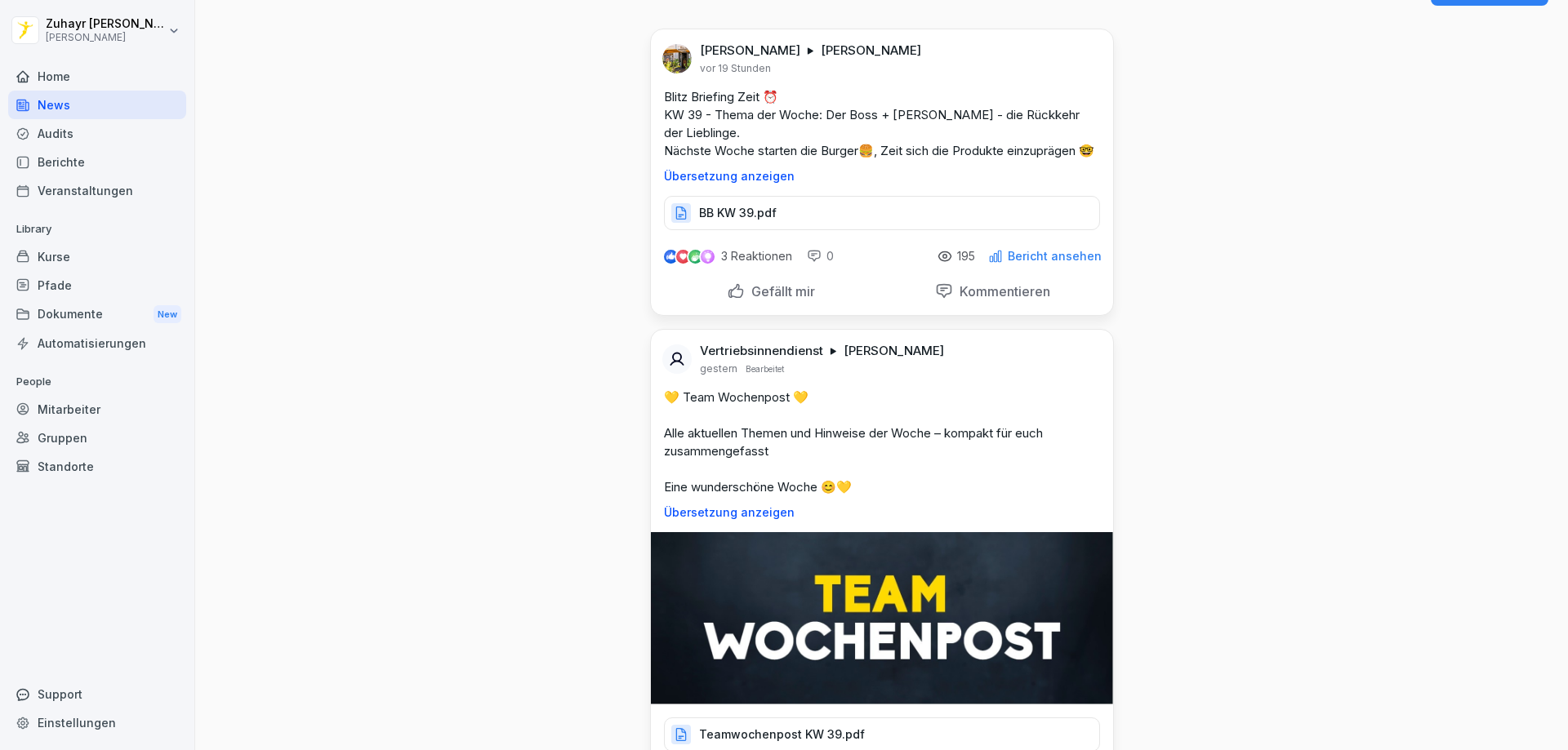
scroll to position [0, 0]
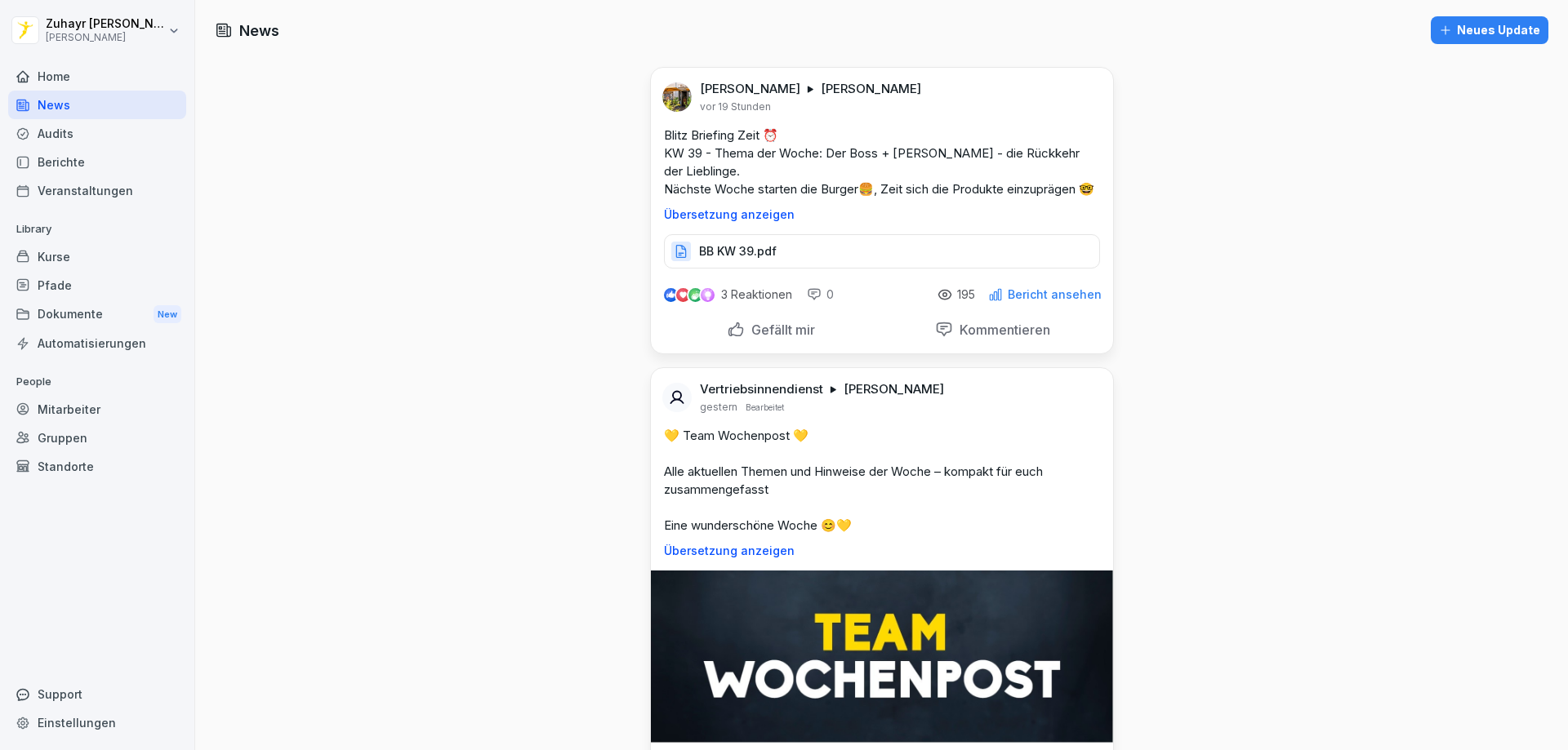
click at [82, 418] on div "Mitarbeiter" at bounding box center [98, 410] width 178 height 28
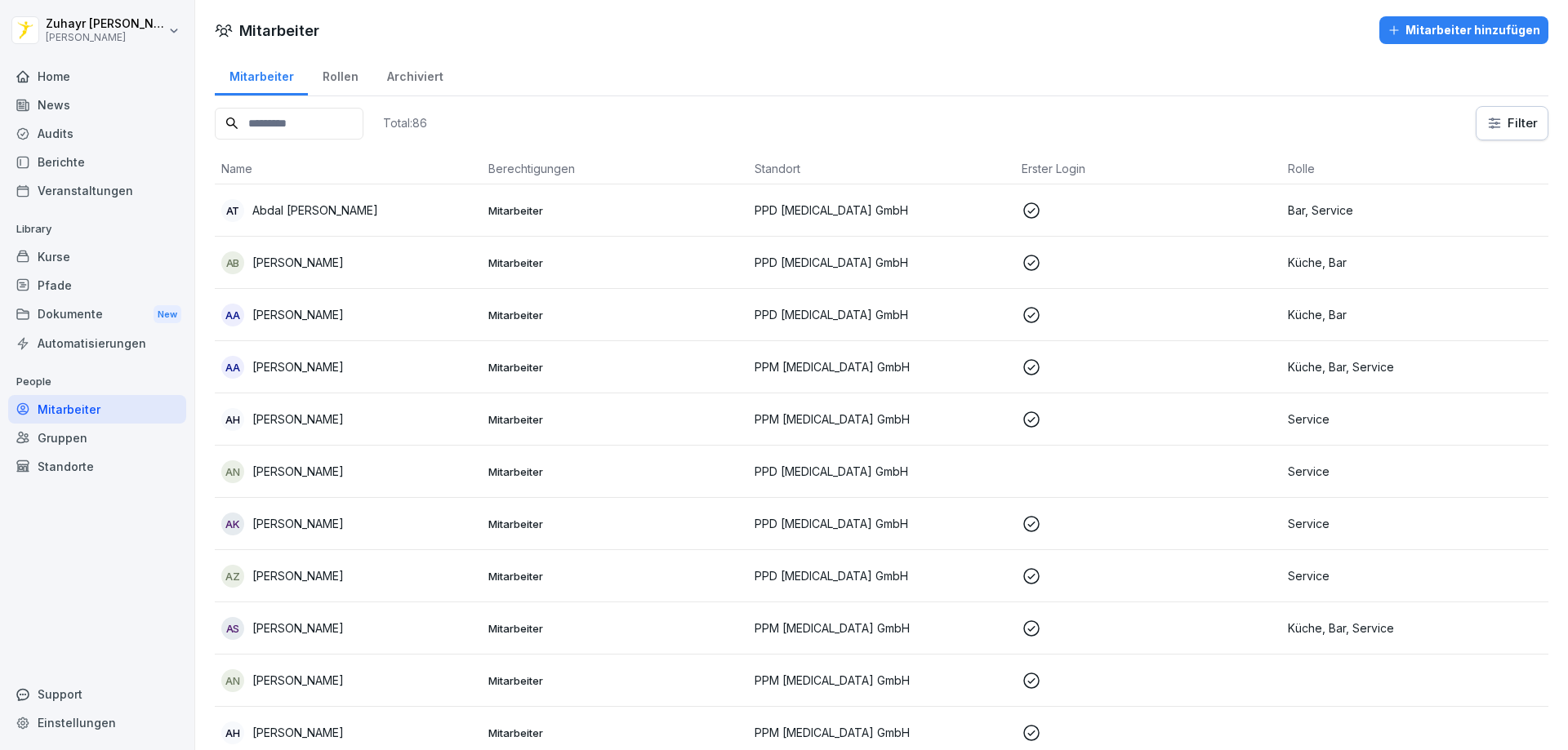
click at [284, 123] on input at bounding box center [288, 124] width 149 height 32
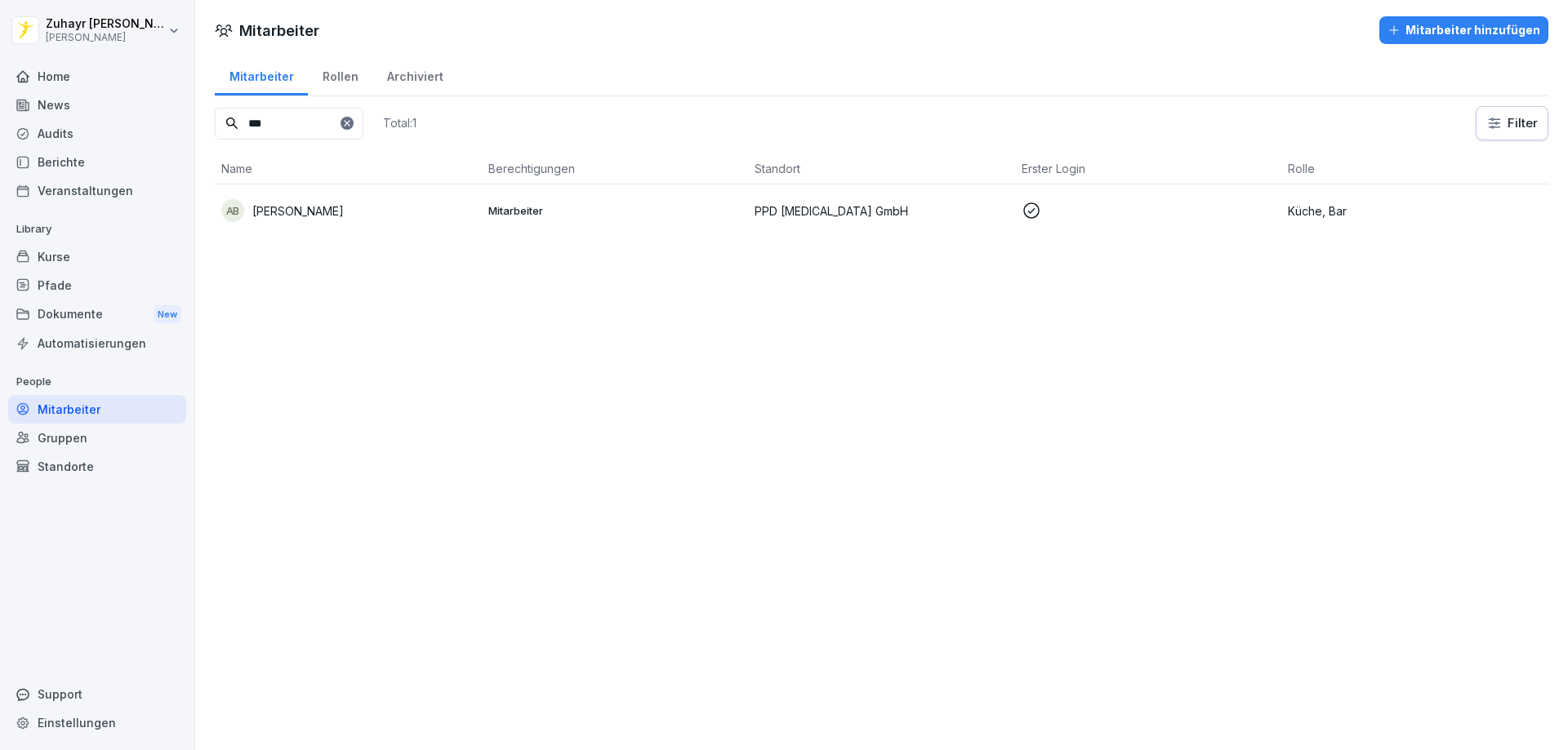
click at [908, 203] on p "PPD [MEDICAL_DATA] GmbH" at bounding box center [882, 211] width 254 height 17
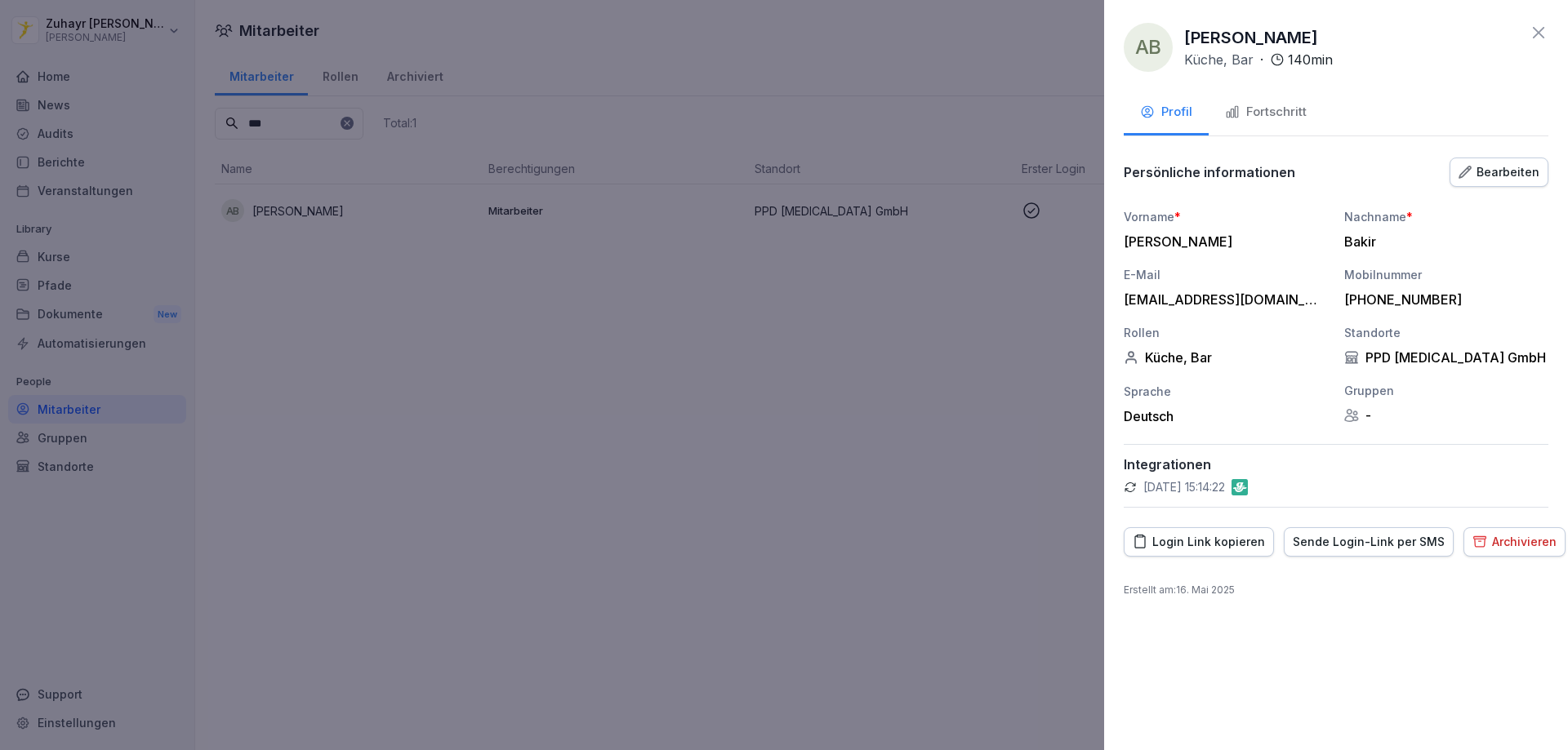
click at [1498, 155] on div "AB [PERSON_NAME], Bar · 140 min Profil Fortschritt Persönliche informationen Be…" at bounding box center [1336, 375] width 464 height 750
click at [1497, 163] on div "Bearbeiten" at bounding box center [1499, 172] width 81 height 18
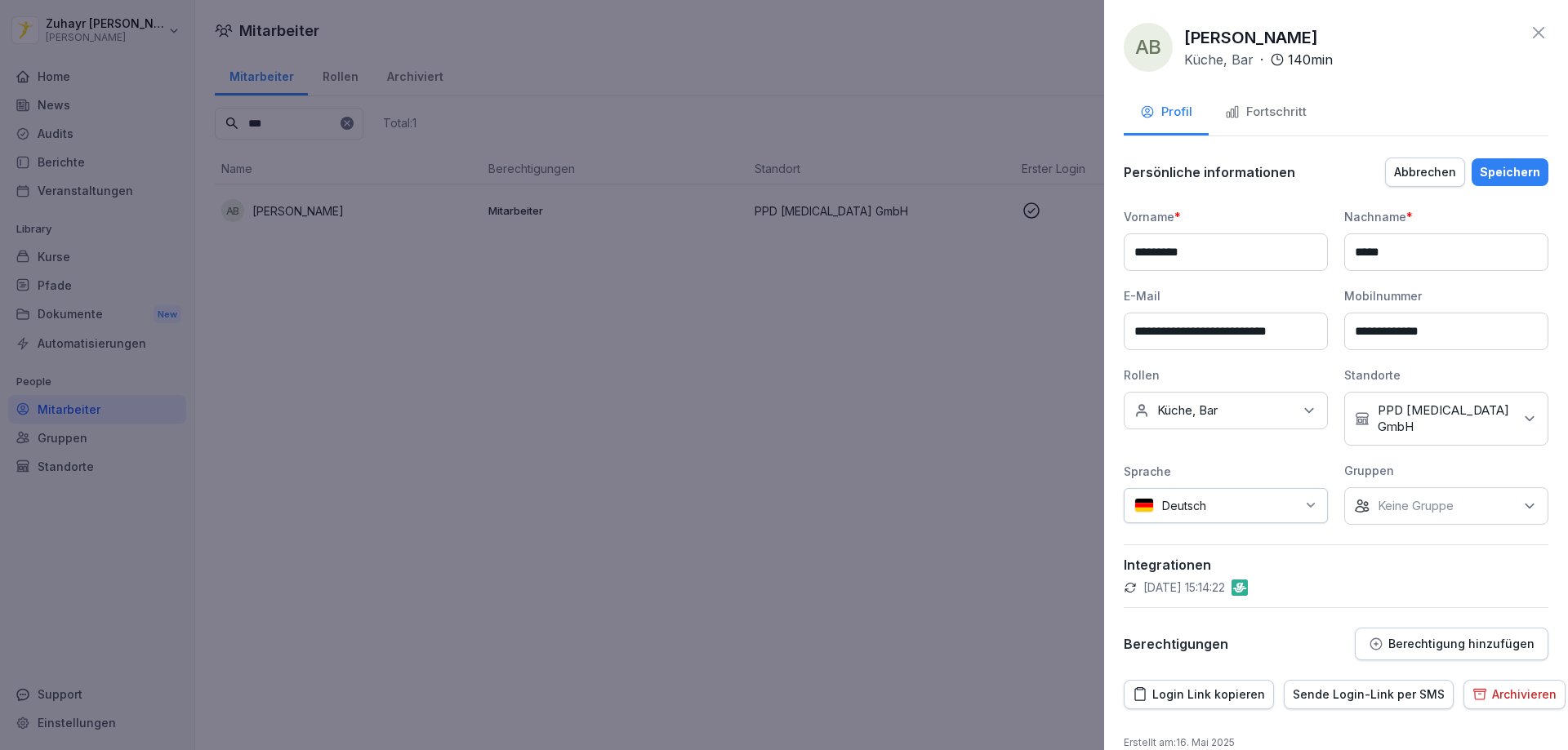
click at [1250, 412] on div "Keine Rollen Küche, Bar" at bounding box center [1226, 411] width 204 height 38
click at [1236, 493] on label "Küchenleitung" at bounding box center [1197, 491] width 79 height 14
click at [1223, 532] on div "Barleitung" at bounding box center [1230, 534] width 203 height 31
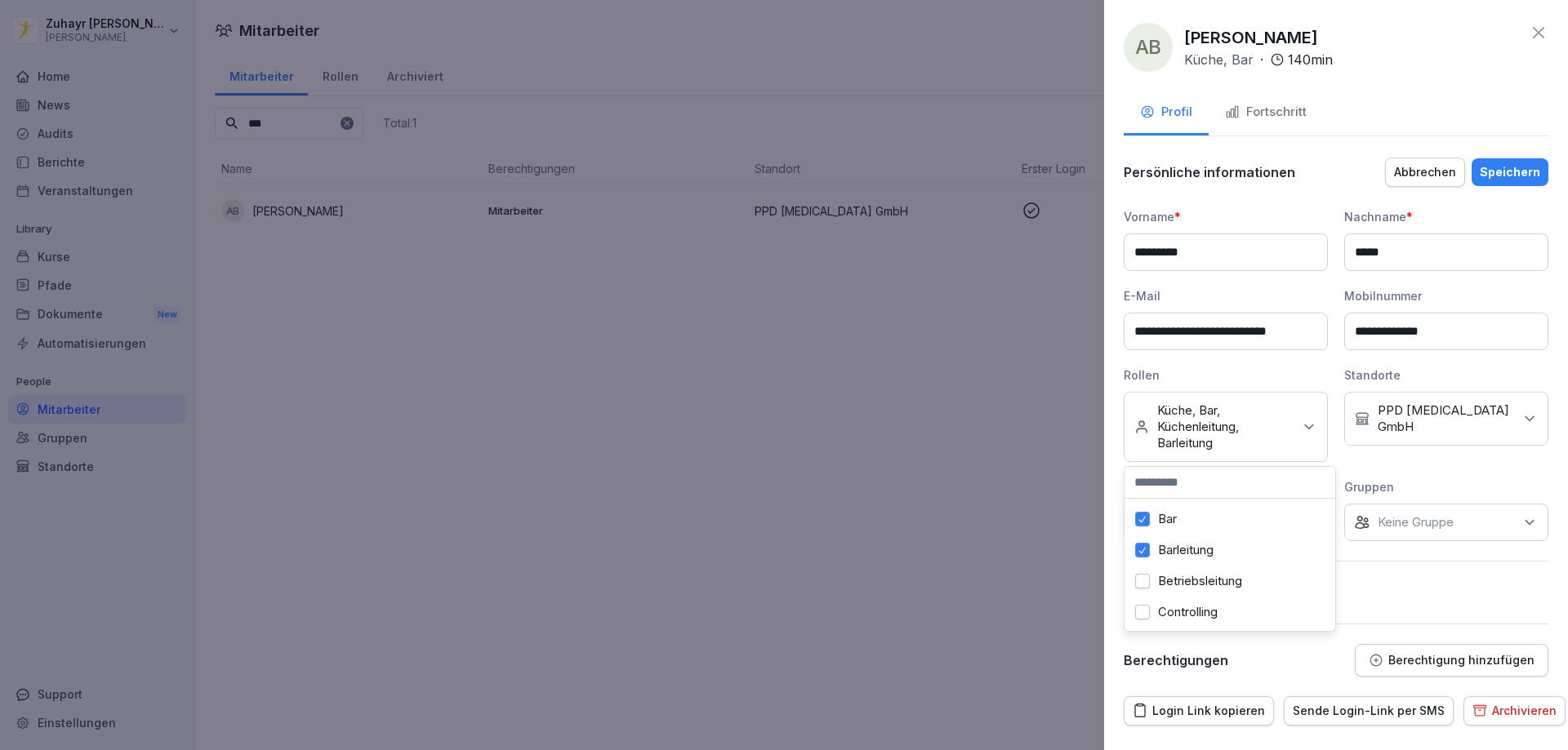
click at [1223, 543] on div "Barleitung" at bounding box center [1230, 550] width 203 height 31
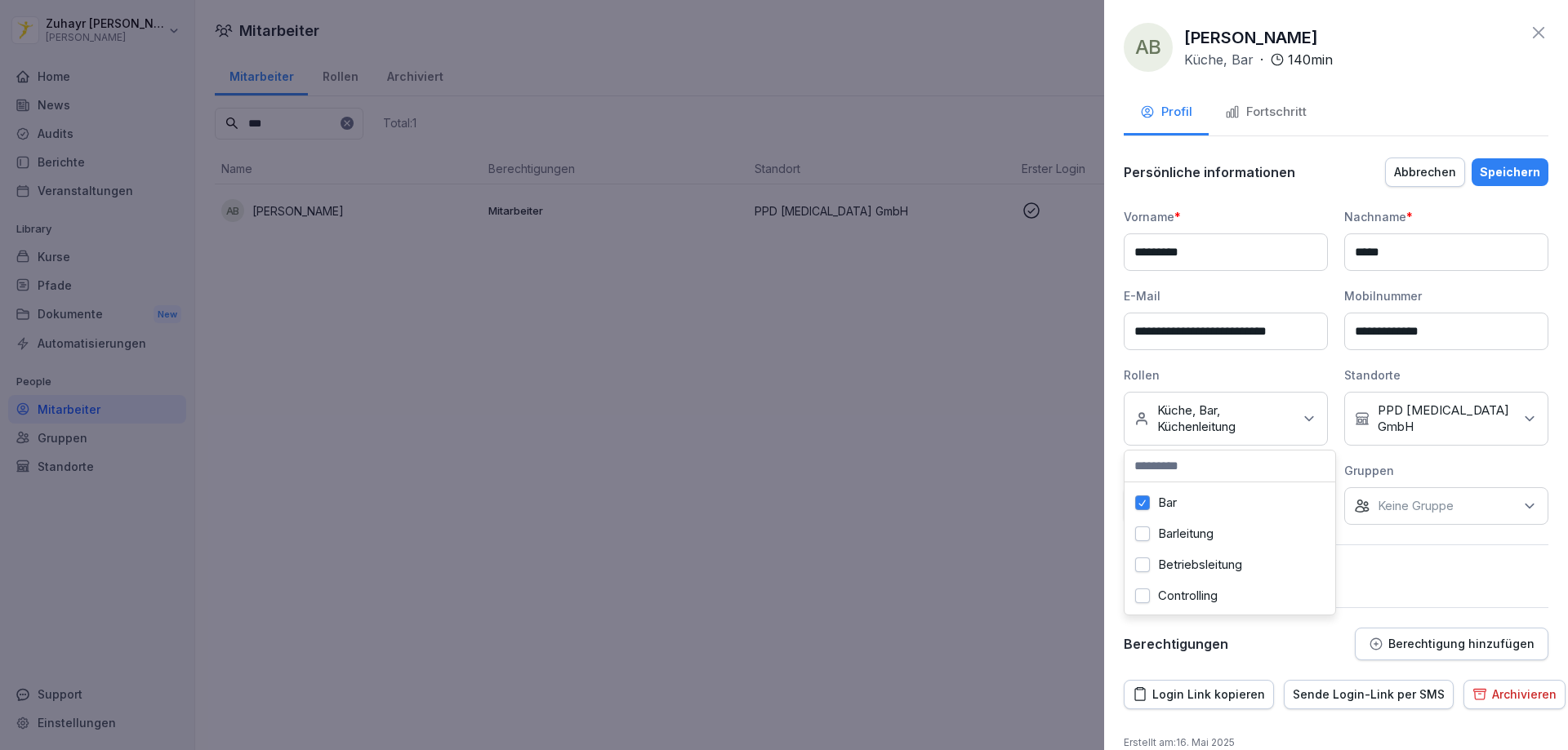
click at [1223, 565] on label "Betriebsleitung" at bounding box center [1200, 564] width 84 height 14
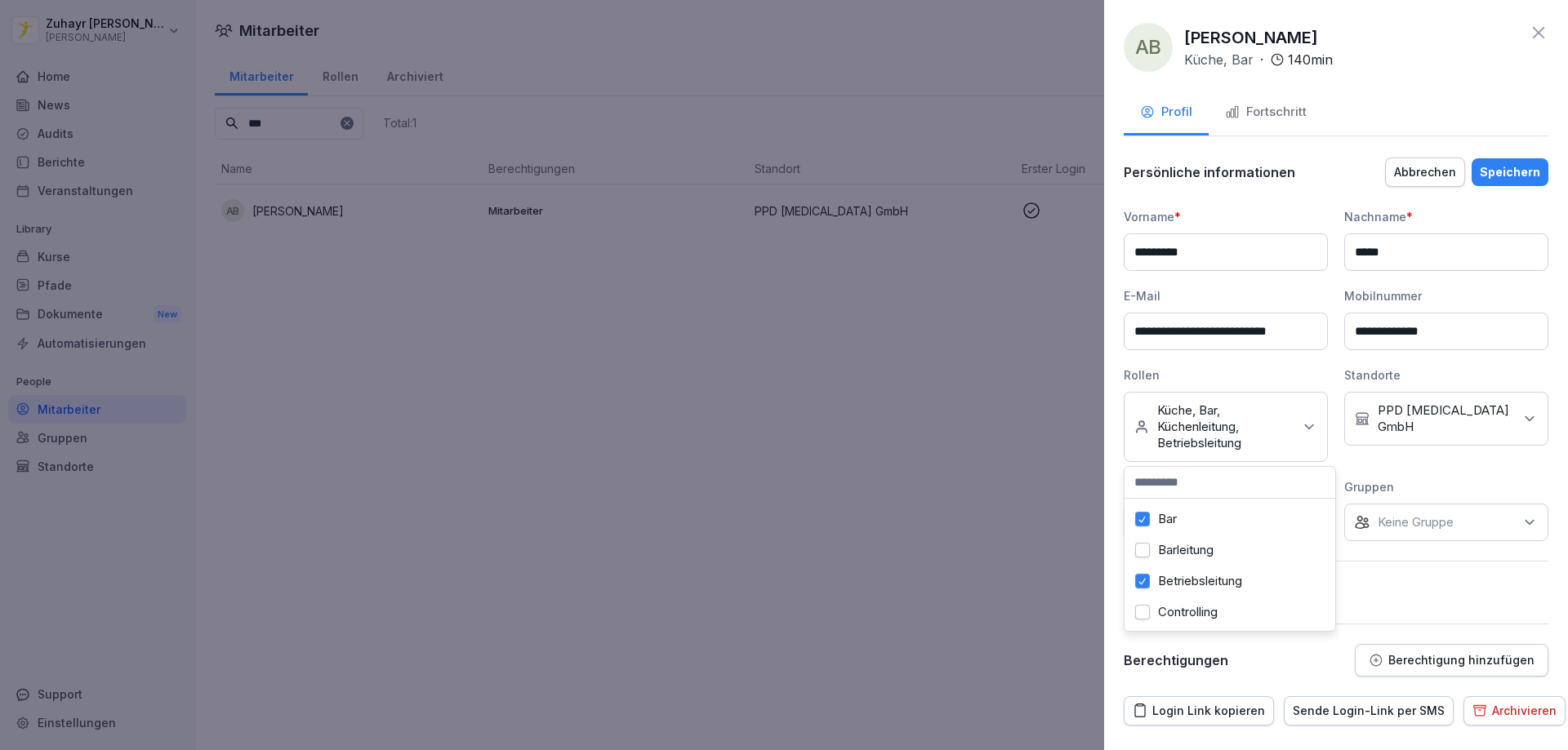
click at [1024, 526] on div at bounding box center [784, 375] width 1568 height 750
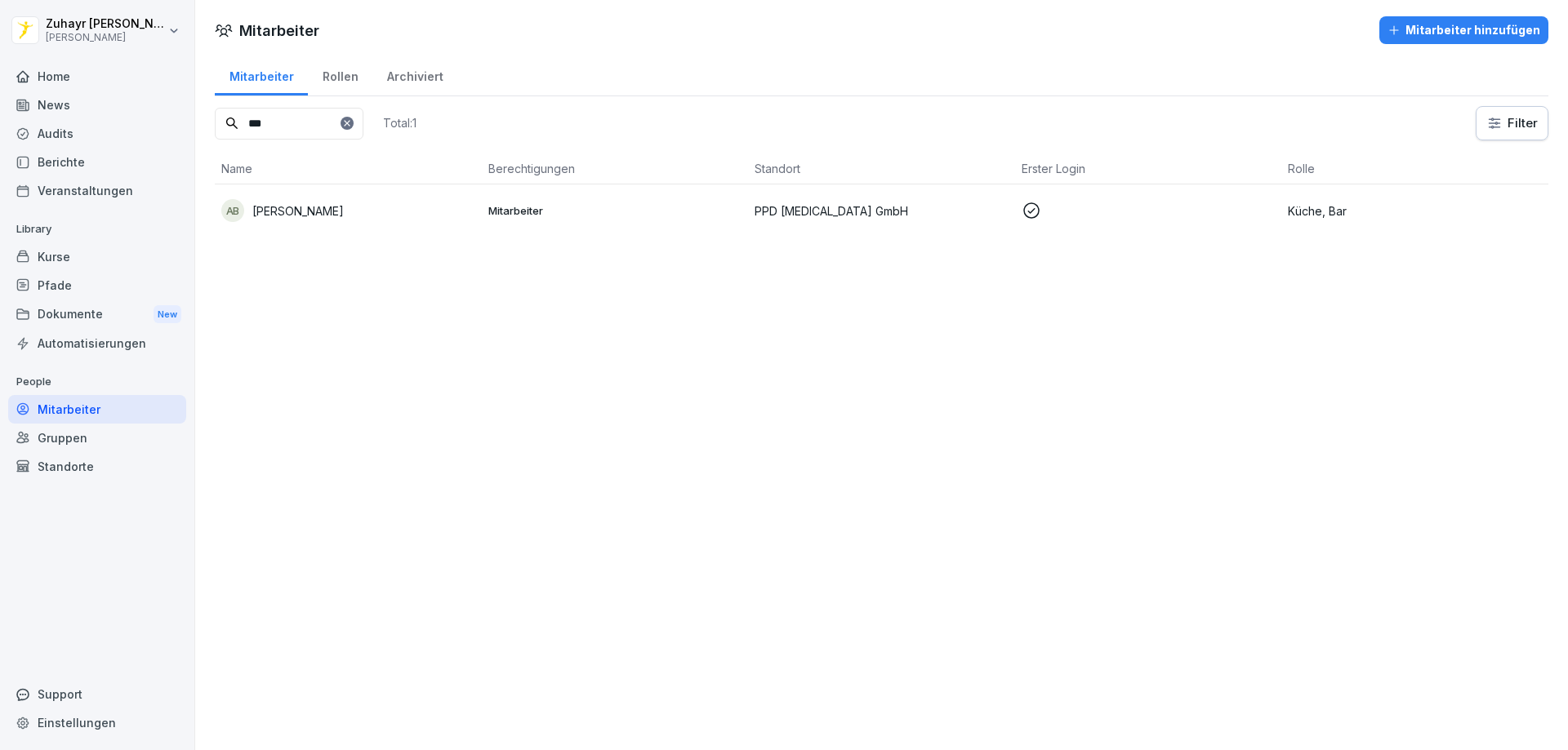
click at [301, 209] on p "[PERSON_NAME]" at bounding box center [298, 211] width 91 height 17
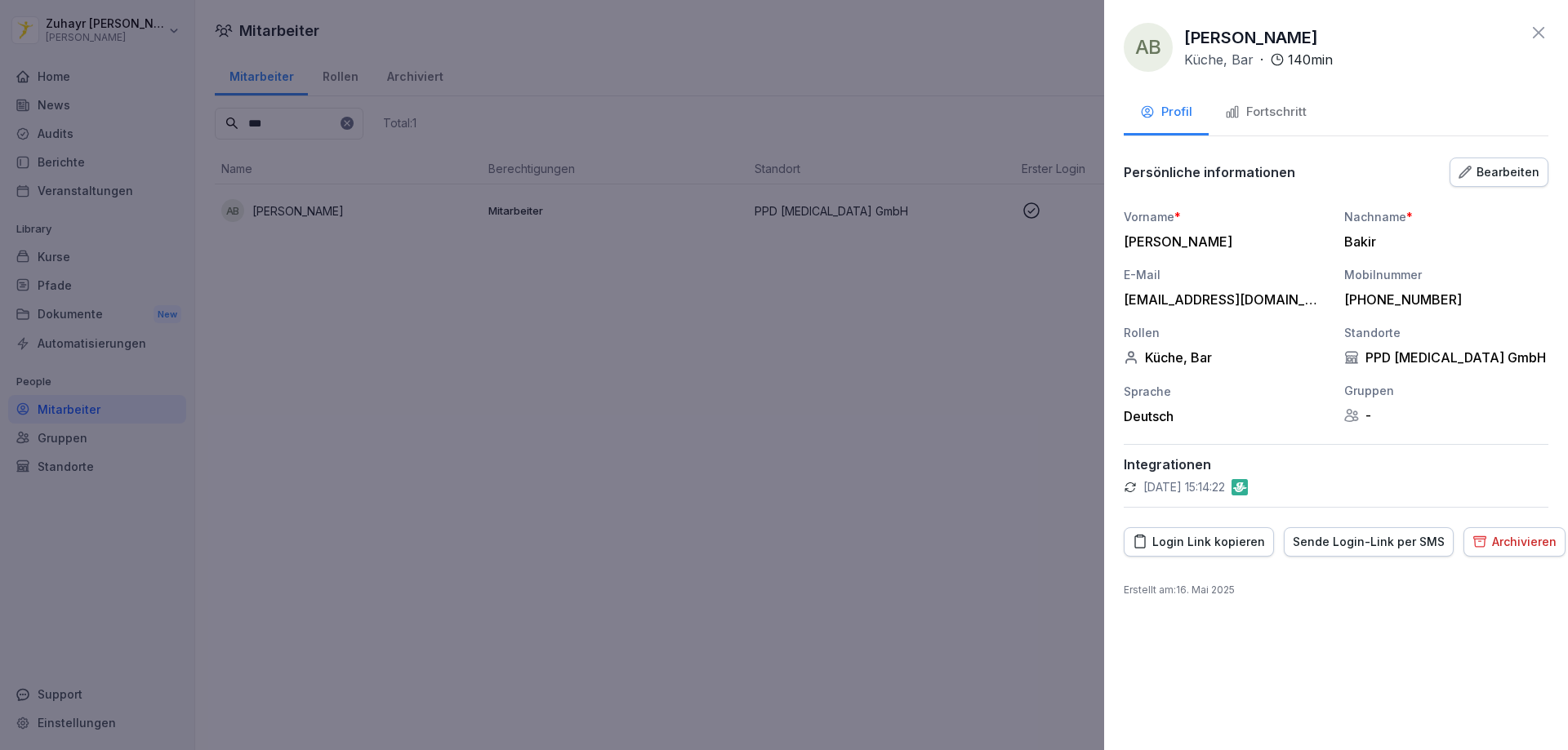
click at [1522, 165] on div "Bearbeiten" at bounding box center [1499, 172] width 81 height 18
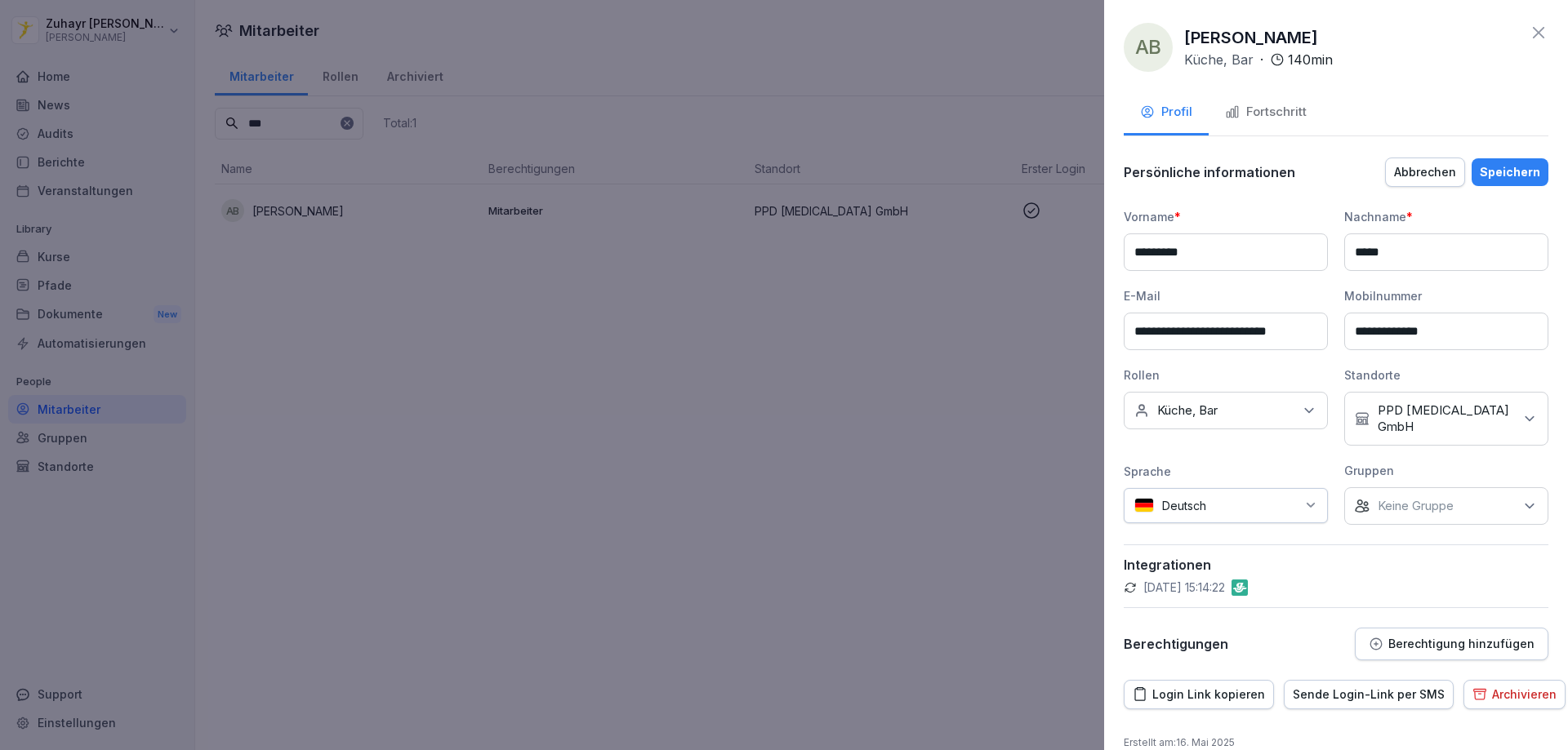
click at [1201, 416] on p "Küche, Bar" at bounding box center [1188, 410] width 61 height 16
click at [1196, 558] on label "Betriebsleitung" at bounding box center [1200, 558] width 84 height 14
click at [1493, 163] on div "Speichern" at bounding box center [1510, 172] width 61 height 18
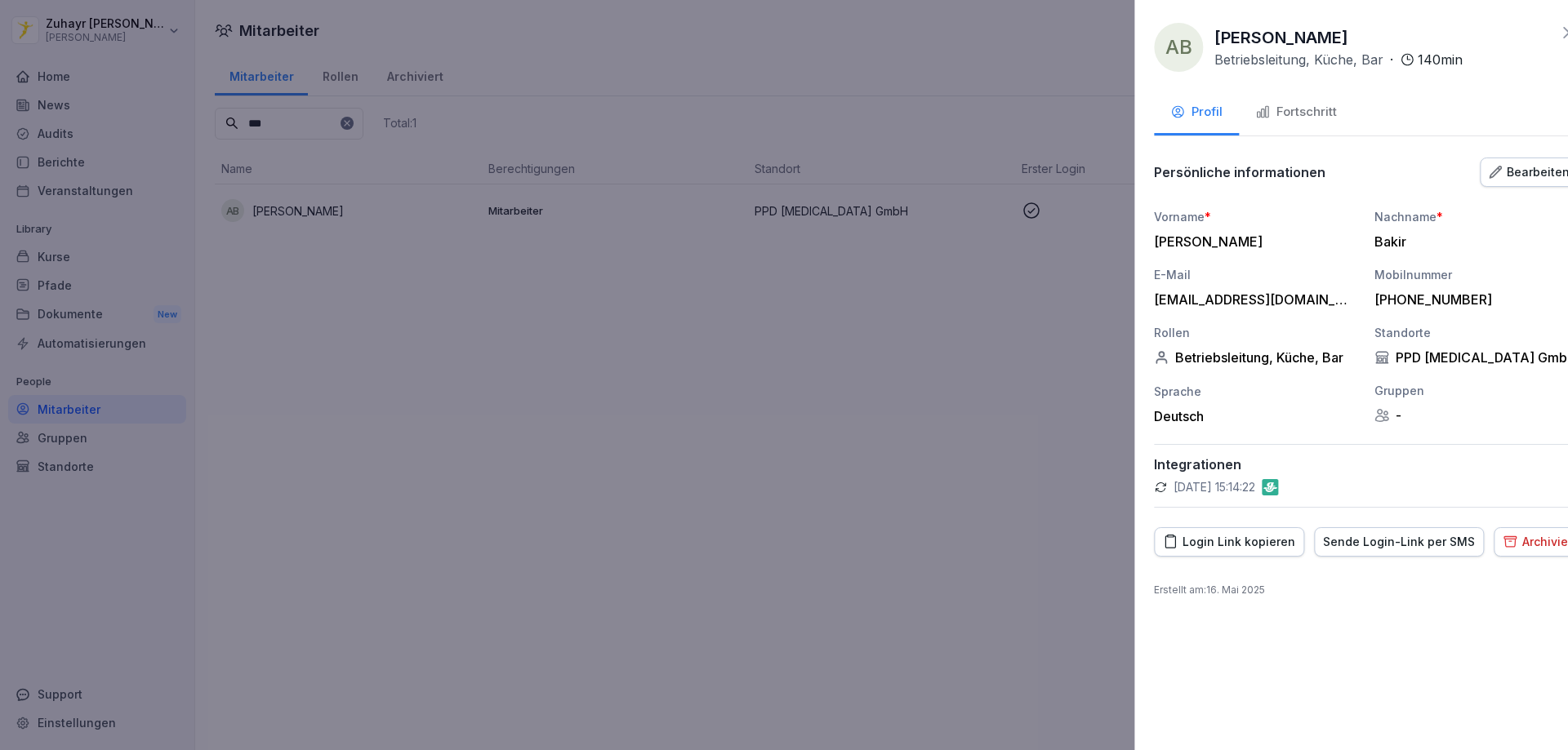
click at [778, 435] on div at bounding box center [784, 375] width 1568 height 750
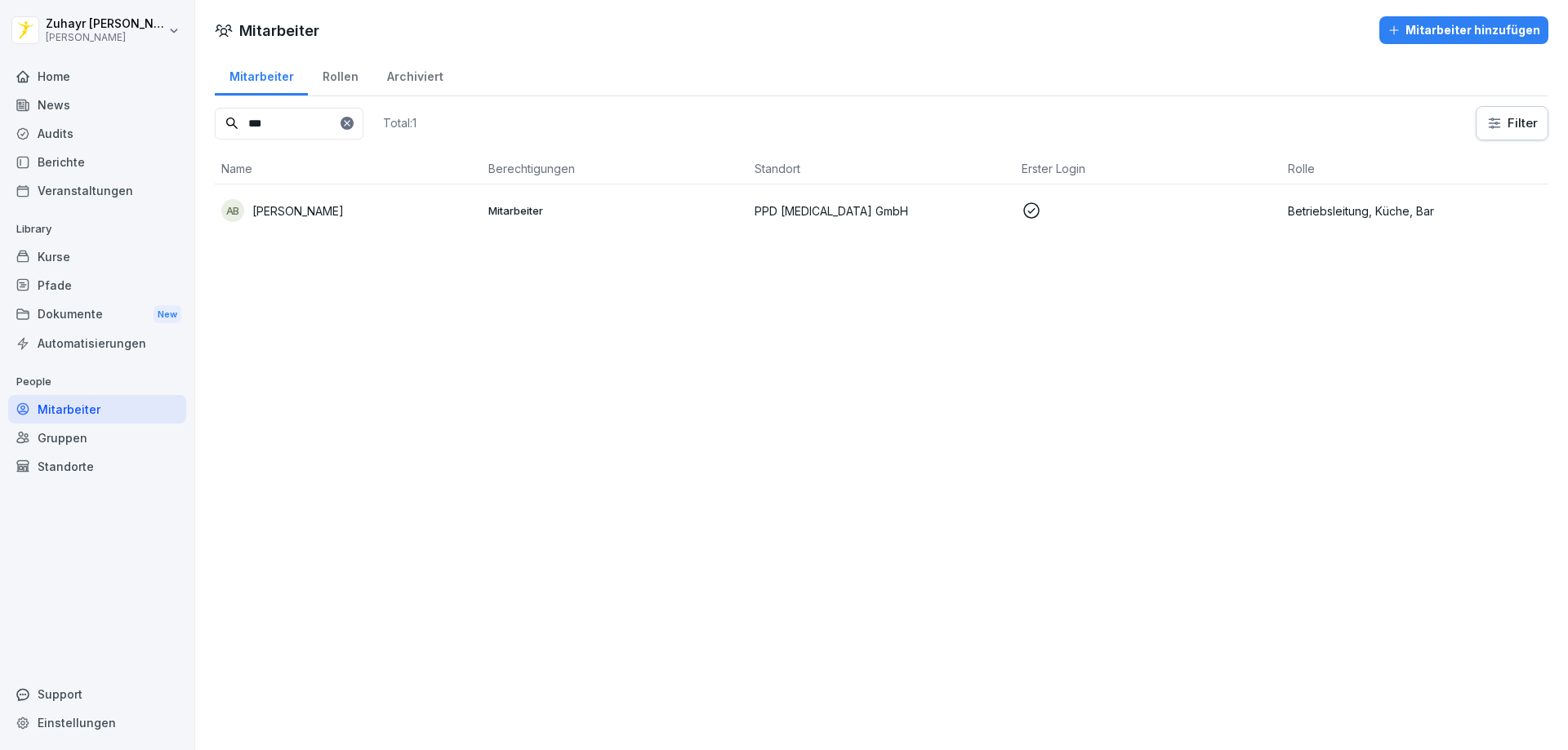
click at [304, 118] on input "***" at bounding box center [288, 124] width 149 height 32
type input "*"
type input "***"
click at [107, 64] on div "Home" at bounding box center [98, 76] width 178 height 28
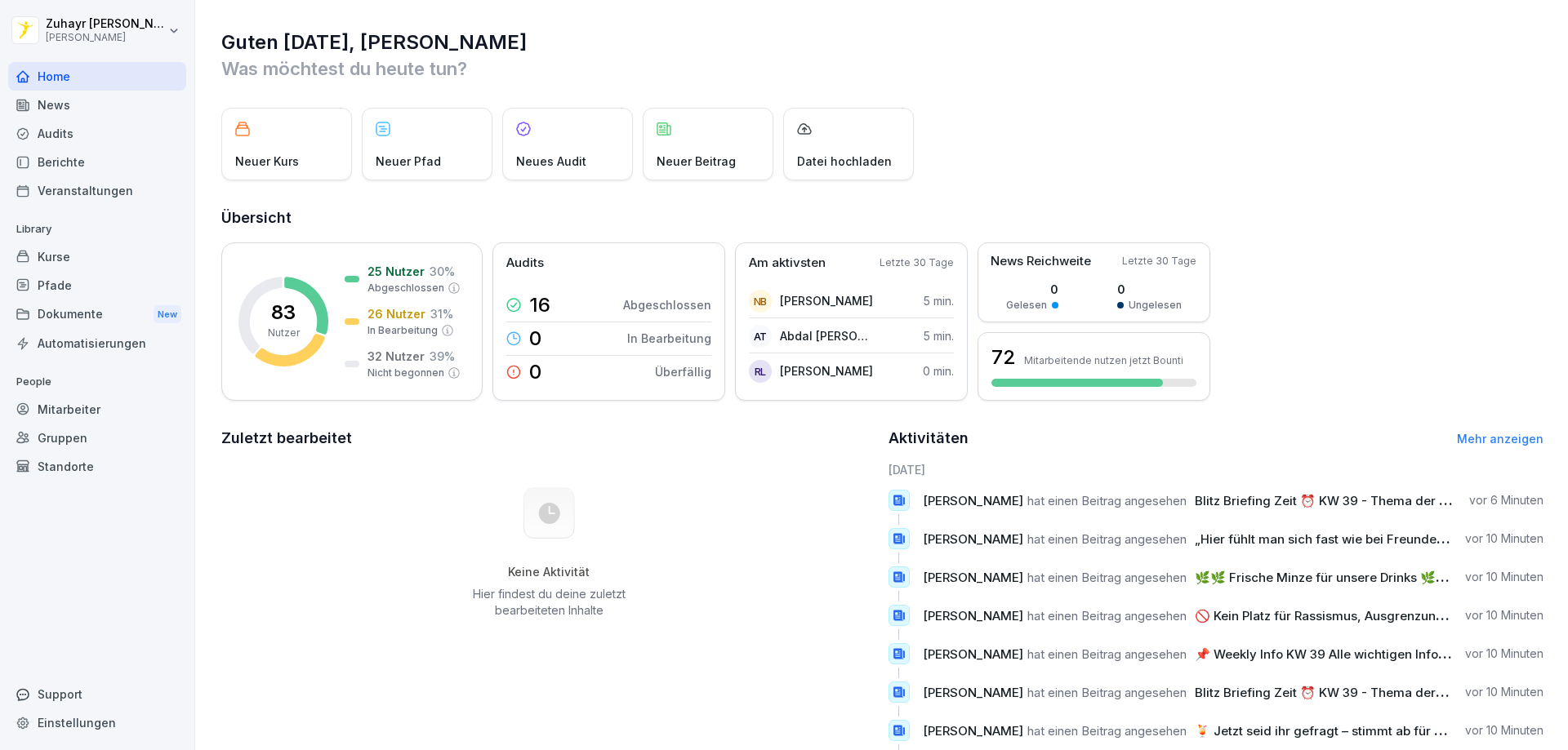
click at [73, 138] on div "Audits" at bounding box center [98, 134] width 178 height 28
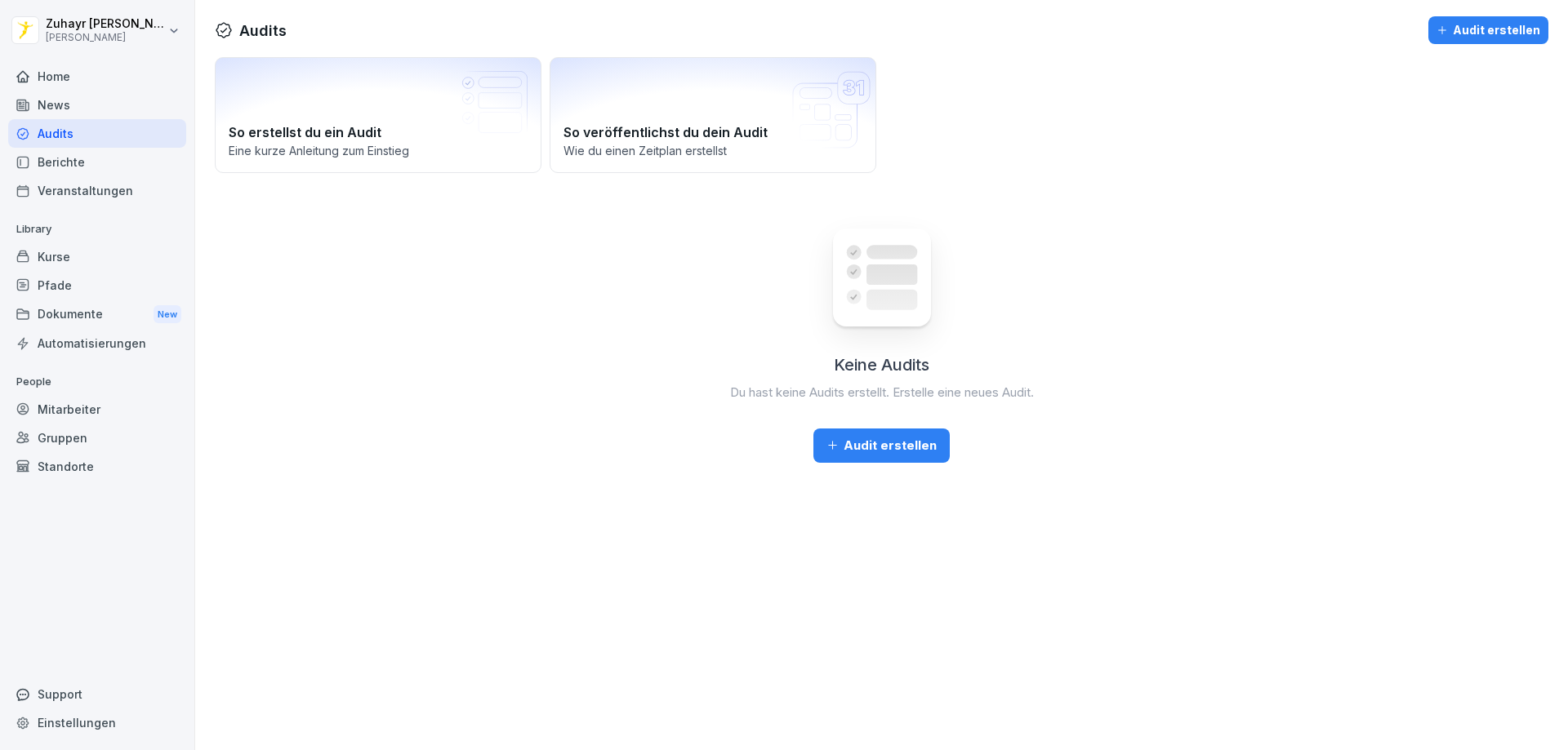
click at [65, 162] on div "Berichte" at bounding box center [98, 162] width 178 height 28
